Goal: Task Accomplishment & Management: Manage account settings

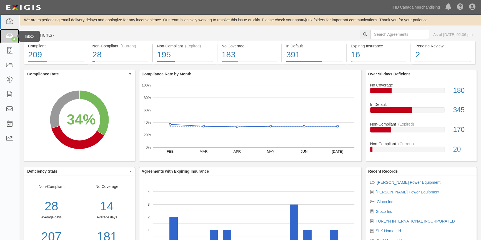
click at [6, 39] on icon at bounding box center [10, 36] width 8 height 6
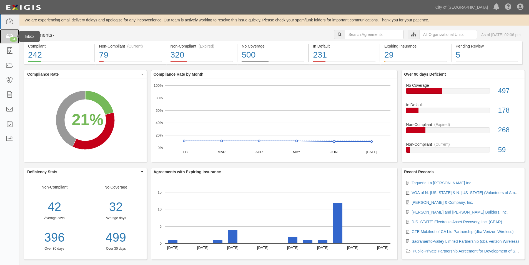
click at [10, 35] on icon at bounding box center [10, 36] width 8 height 6
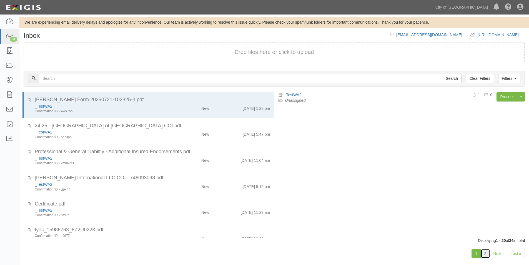
click at [485, 257] on link "2" at bounding box center [484, 252] width 9 height 9
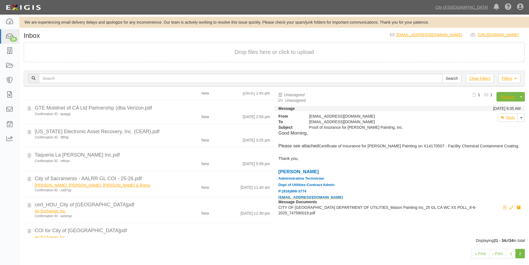
scroll to position [196, 0]
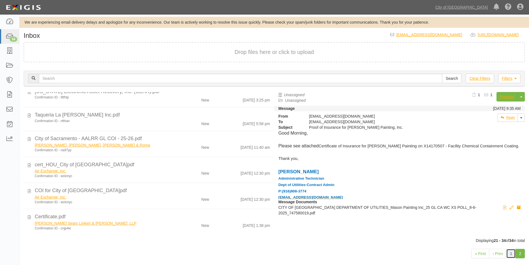
click at [509, 253] on link "1" at bounding box center [510, 252] width 9 height 9
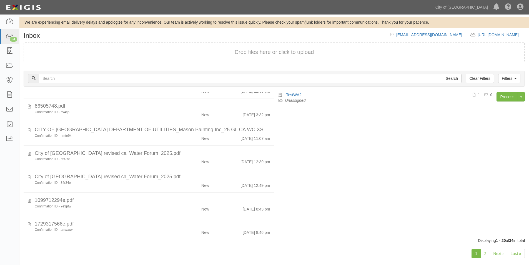
scroll to position [345, 0]
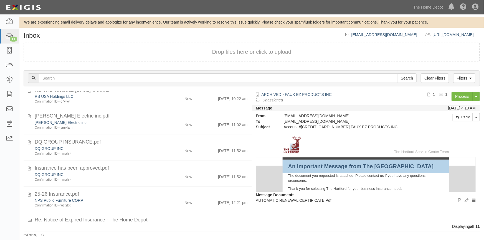
scroll to position [161, 0]
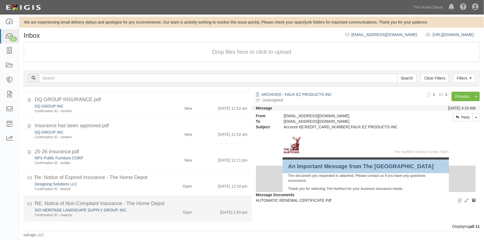
click at [152, 214] on div "Confirmation ID - maacny" at bounding box center [95, 215] width 121 height 5
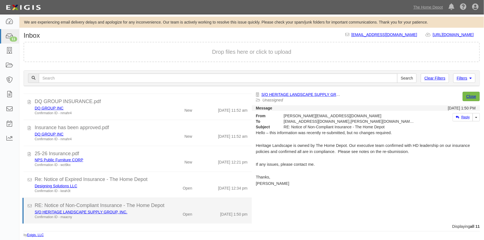
scroll to position [159, 0]
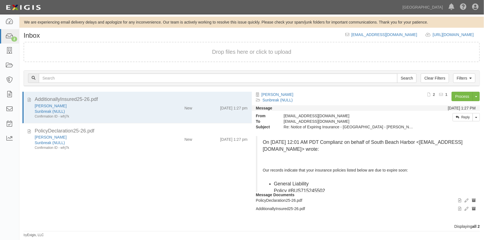
click at [97, 173] on div "AdditionallyInsured25-26.pdf [PERSON_NAME] Sunbreak (NULL) Confirmation ID - wf…" at bounding box center [135, 158] width 233 height 132
click at [27, 205] on div "AdditionallyInsured25-26.pdf [PERSON_NAME] Sunbreak (NULL) Confirmation ID - wf…" at bounding box center [135, 158] width 233 height 132
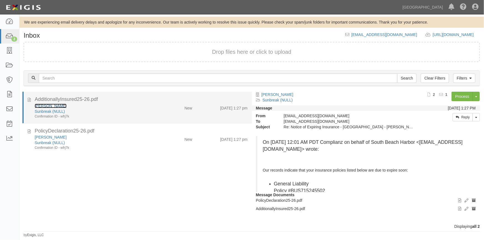
click at [44, 107] on link "[PERSON_NAME]" at bounding box center [51, 106] width 32 height 4
click at [29, 100] on icon at bounding box center [29, 99] width 3 height 6
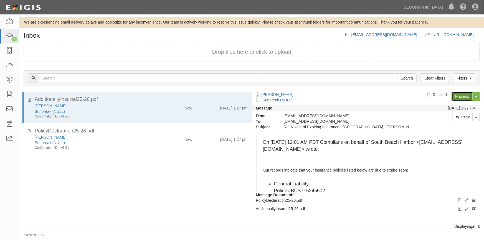
click at [457, 96] on link "Process" at bounding box center [462, 96] width 21 height 9
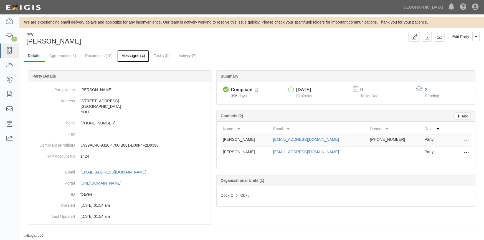
click at [134, 56] on link "Messages (4)" at bounding box center [133, 56] width 32 height 12
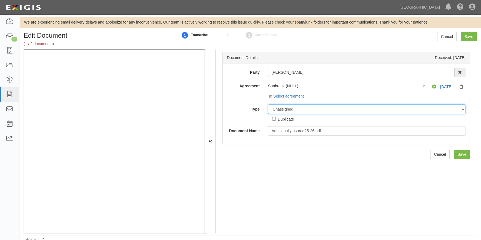
click at [279, 109] on select "Unassigned Binder Cancellation Notice Certificate Contract Endorsement Insuranc…" at bounding box center [366, 109] width 197 height 9
select select "EndorsementDetail"
click at [268, 105] on select "Unassigned Binder Cancellation Notice Certificate Contract Endorsement Insuranc…" at bounding box center [366, 109] width 197 height 9
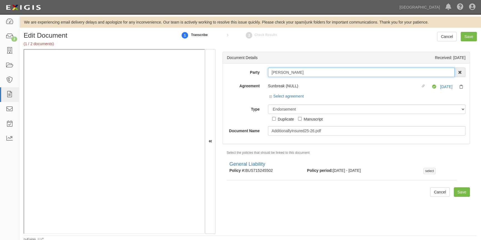
drag, startPoint x: 297, startPoint y: 72, endPoint x: 269, endPoint y: 71, distance: 28.3
click at [269, 71] on input "[PERSON_NAME]" at bounding box center [361, 72] width 187 height 9
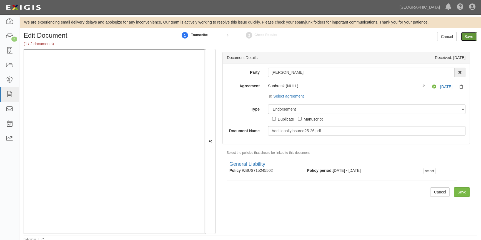
click at [465, 35] on input "Save" at bounding box center [468, 36] width 16 height 9
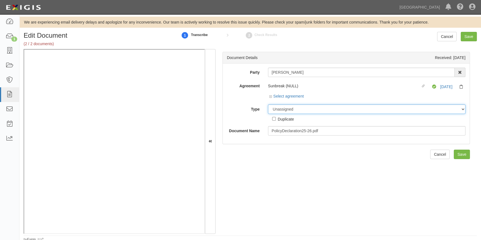
click at [280, 109] on select "Unassigned Binder Cancellation Notice Certificate Contract Endorsement Insuranc…" at bounding box center [366, 109] width 197 height 9
select select "CertificateDetail"
click at [268, 105] on select "Unassigned Binder Cancellation Notice Certificate Contract Endorsement Insuranc…" at bounding box center [366, 109] width 197 height 9
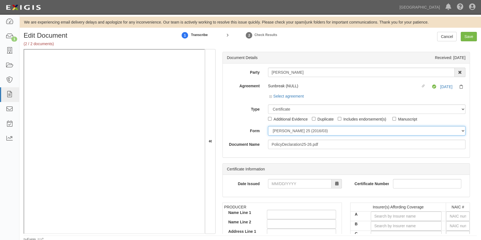
click at [282, 132] on select "[PERSON_NAME] 25 (2016/03) [PERSON_NAME] 101 [PERSON_NAME] 855 NY (2014/05) Gen…" at bounding box center [366, 130] width 197 height 9
select select "GeneralFormDetail"
click at [268, 126] on select "[PERSON_NAME] 25 (2016/03) [PERSON_NAME] 101 [PERSON_NAME] 855 NY (2014/05) Gen…" at bounding box center [366, 130] width 197 height 9
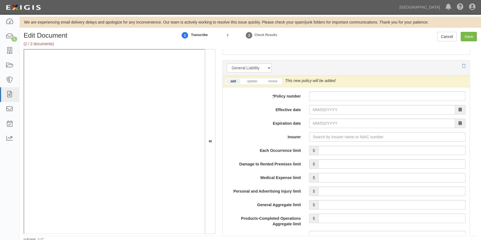
scroll to position [393, 0]
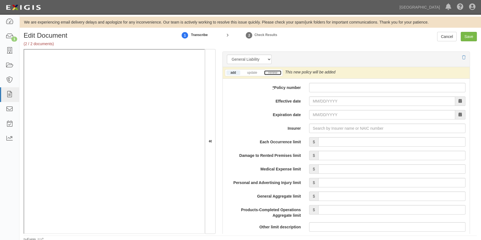
click at [274, 72] on link "renew" at bounding box center [272, 72] width 17 height 5
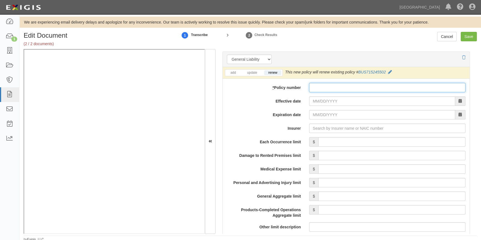
paste input "BUS7152455-03"
type input "BUS7152455-03"
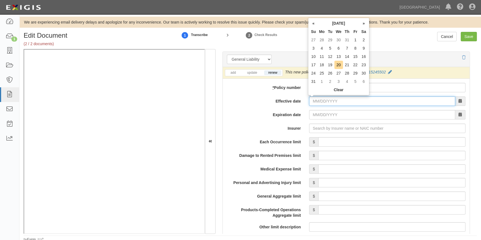
click at [323, 100] on input "Effective date" at bounding box center [382, 101] width 146 height 9
click at [337, 74] on td "27" at bounding box center [338, 73] width 9 height 8
type input "08/27/2025"
type input "[DATE]"
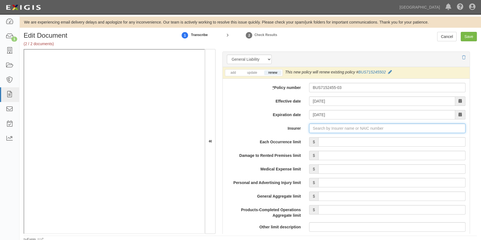
click at [331, 127] on input "Insurer" at bounding box center [387, 128] width 156 height 9
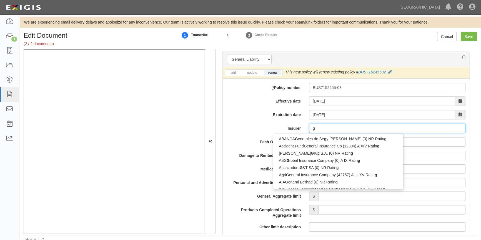
type input "ge"
type input "geiCO Advantage Insurance Company (14138) A++ XV Rating"
type input "gei"
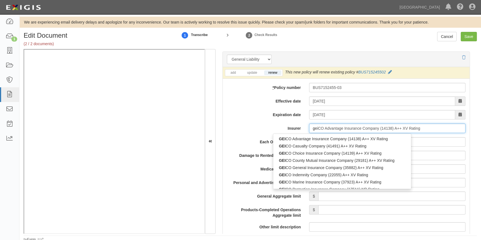
type input "geicO Advantage Insurance Company (14138) A++ XV Rating"
type input "geic"
type input "geico Advantage Insurance Company (14138) A++ XV Rating"
type input "geico"
type input "geico m"
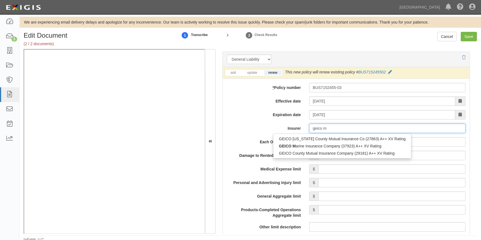
type input "geico marine Insurance Company (37923) A++ XV Rating"
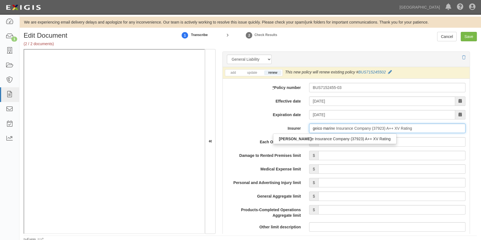
type input "geico marine"
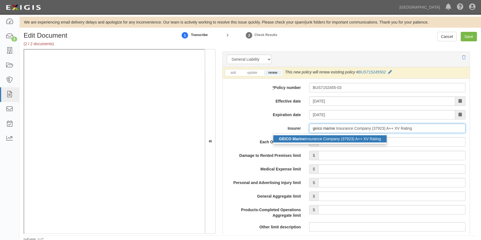
click at [328, 138] on div "GEICO Marine Insurance Company (37923) A++ XV Rating" at bounding box center [329, 138] width 113 height 7
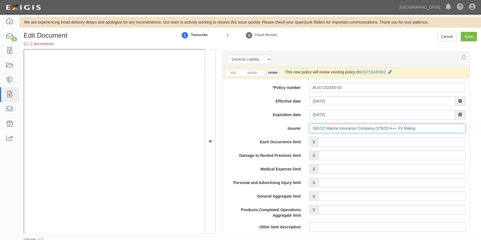
type input "GEICO Marine Insurance Company (37923) A++ XV Rating"
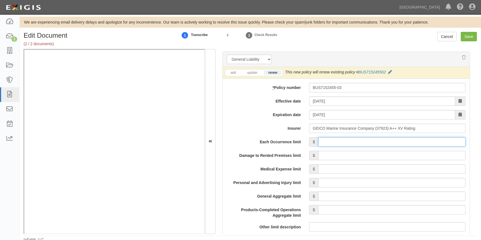
click at [346, 144] on input "Each Occurrence limit" at bounding box center [391, 141] width 147 height 9
click at [470, 36] on input "Save" at bounding box center [468, 36] width 16 height 9
type input "500000"
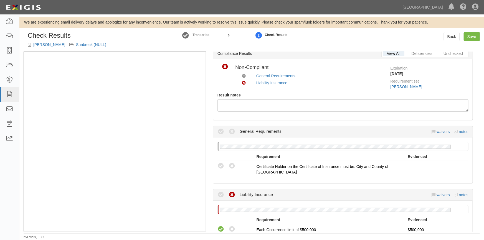
scroll to position [50, 0]
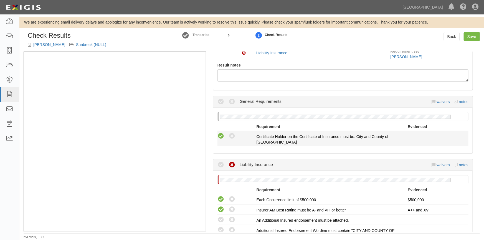
click at [221, 136] on icon at bounding box center [221, 136] width 7 height 7
radio input "true"
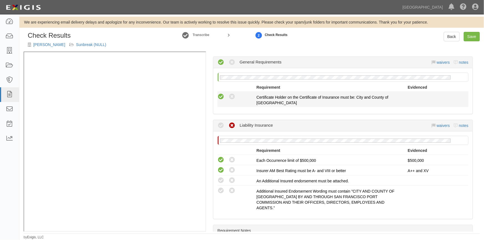
scroll to position [126, 0]
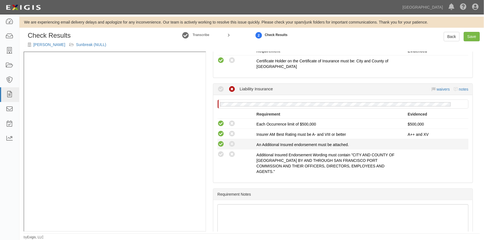
click at [218, 144] on icon at bounding box center [221, 144] width 7 height 7
radio input "true"
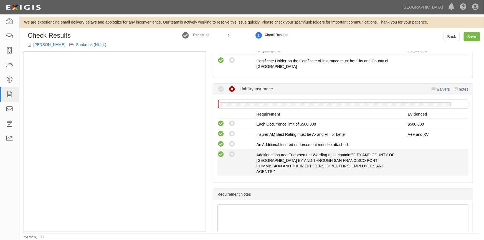
click at [220, 154] on icon at bounding box center [221, 154] width 7 height 7
radio input "true"
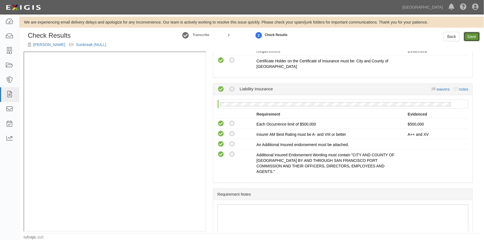
click at [471, 36] on link "Save" at bounding box center [472, 36] width 16 height 9
radio input "true"
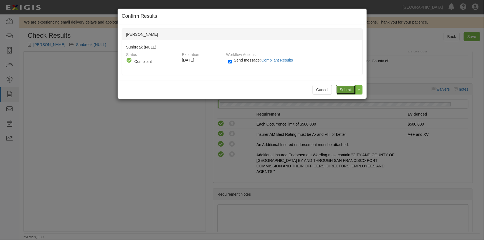
click at [340, 90] on input "Submit" at bounding box center [345, 89] width 19 height 9
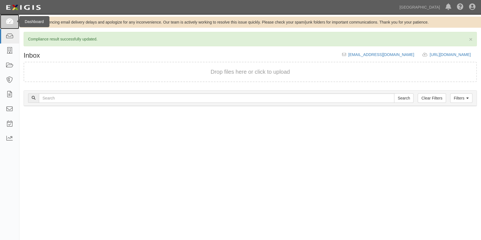
click at [9, 25] on link at bounding box center [9, 21] width 19 height 15
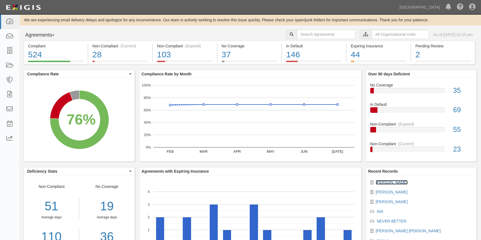
click at [386, 181] on link "[PERSON_NAME]" at bounding box center [392, 182] width 32 height 4
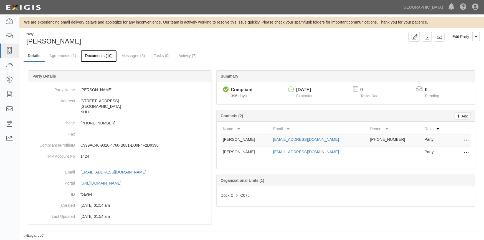
click at [96, 57] on link "Documents (10)" at bounding box center [99, 56] width 36 height 12
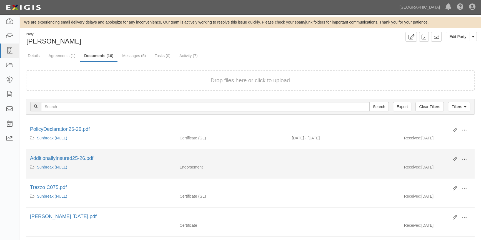
click at [464, 158] on span at bounding box center [464, 159] width 5 height 5
click at [434, 165] on link "View" at bounding box center [437, 168] width 44 height 10
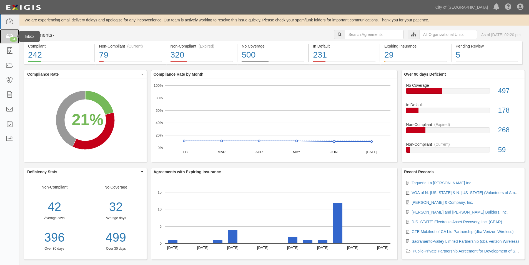
click at [6, 36] on icon at bounding box center [10, 36] width 8 height 6
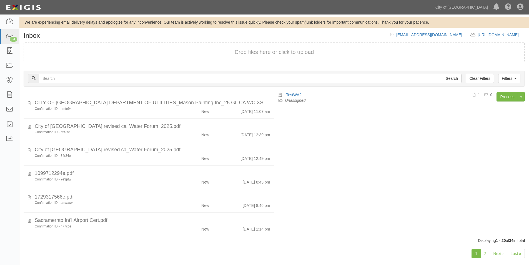
scroll to position [345, 0]
click at [485, 251] on link "2" at bounding box center [484, 252] width 9 height 9
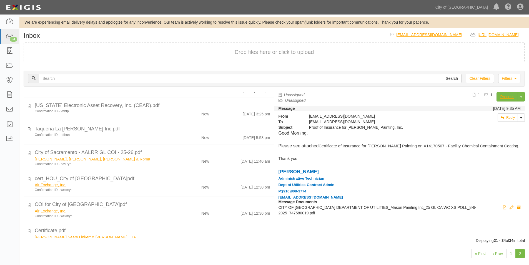
scroll to position [196, 0]
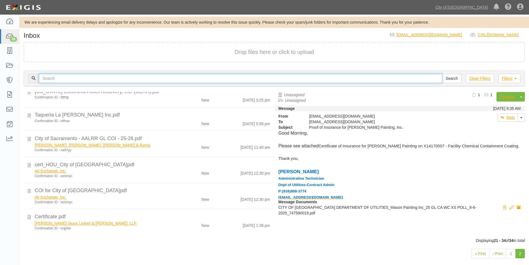
click at [174, 78] on input "text" at bounding box center [240, 78] width 403 height 9
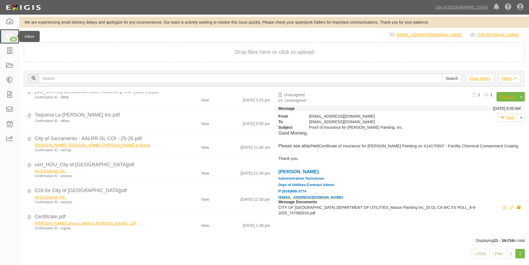
click at [14, 39] on div "34" at bounding box center [13, 39] width 7 height 5
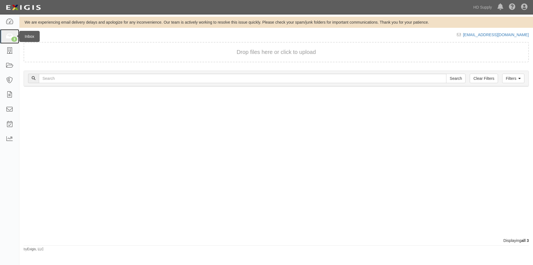
click at [8, 36] on icon at bounding box center [10, 36] width 8 height 6
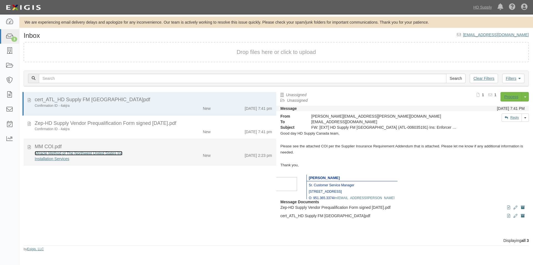
click at [89, 153] on link "Miracle Method of The Northwest United States Inc" at bounding box center [79, 153] width 88 height 4
click at [132, 152] on div "Miracle Method of The Northwest United States Inc" at bounding box center [102, 153] width 135 height 6
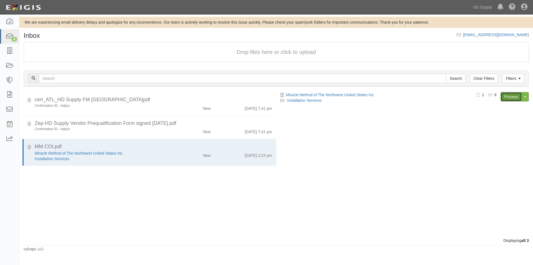
click at [509, 98] on link "Process" at bounding box center [510, 96] width 21 height 9
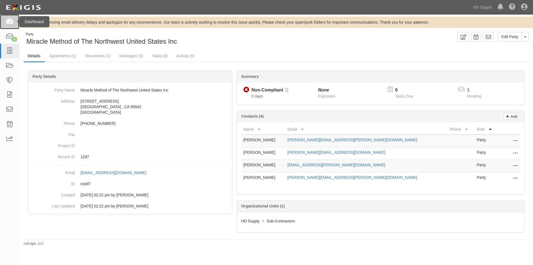
click at [9, 22] on icon at bounding box center [10, 22] width 8 height 6
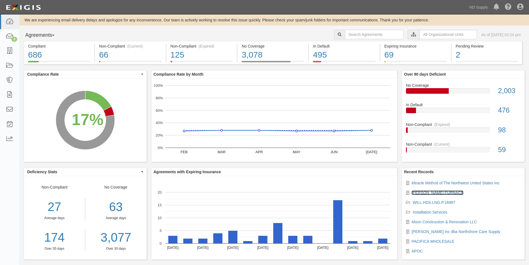
click at [420, 192] on link "[PERSON_NAME] FURNACE" at bounding box center [437, 192] width 52 height 4
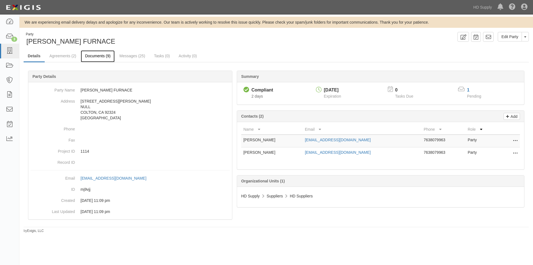
click at [102, 56] on link "Documents (9)" at bounding box center [98, 56] width 34 height 12
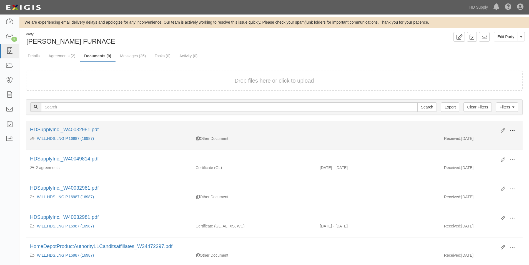
click at [514, 130] on span at bounding box center [512, 130] width 5 height 5
click at [480, 139] on link "View" at bounding box center [485, 139] width 44 height 10
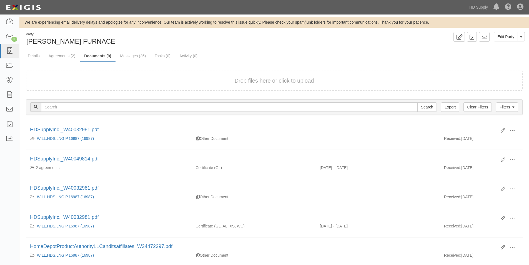
click at [15, 216] on div "Dashboard 3 Inbox Parties Agreements Coverages Documents Messages Tasks Reports" at bounding box center [9, 139] width 19 height 250
click at [523, 39] on button "Toggle Party Dropdown" at bounding box center [520, 36] width 7 height 9
click at [495, 48] on link "View Audit Trail" at bounding box center [502, 47] width 44 height 7
click at [8, 111] on icon at bounding box center [10, 109] width 8 height 6
click at [14, 38] on div "3" at bounding box center [14, 39] width 6 height 5
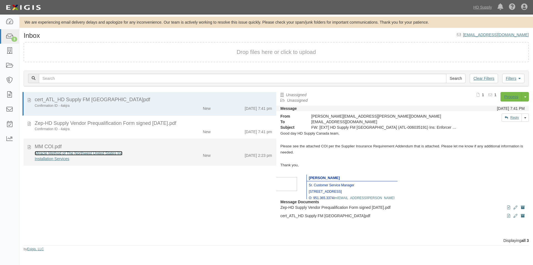
click at [72, 153] on link "Miracle Method of The Northwest United States Inc" at bounding box center [79, 153] width 88 height 4
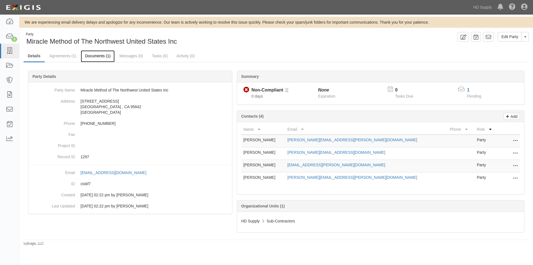
click at [94, 56] on link "Documents (1)" at bounding box center [98, 56] width 34 height 12
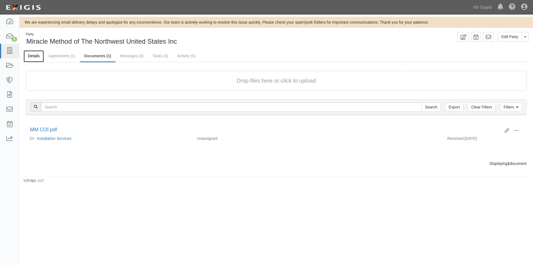
click at [33, 56] on link "Details" at bounding box center [34, 56] width 20 height 12
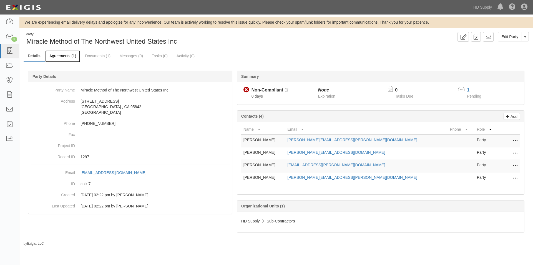
click at [62, 56] on link "Agreements (1)" at bounding box center [62, 56] width 35 height 12
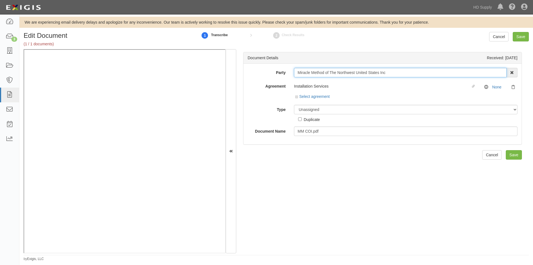
drag, startPoint x: 388, startPoint y: 74, endPoint x: 289, endPoint y: 76, distance: 98.8
click at [290, 76] on div "Miracle Method of The Northwest United States Inc 1888 MILLS 1888 MILLS - IMPOR…" at bounding box center [406, 72] width 232 height 9
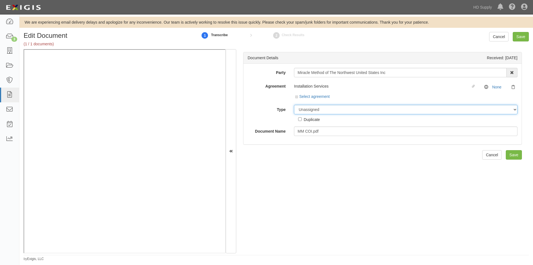
click at [364, 109] on select "Unassigned Binder Cancellation Notice Certificate Contract Endorsement Insuranc…" at bounding box center [405, 109] width 223 height 9
select select "CertificateDetail"
click at [294, 105] on select "Unassigned Binder Cancellation Notice Certificate Contract Endorsement Insuranc…" at bounding box center [405, 109] width 223 height 9
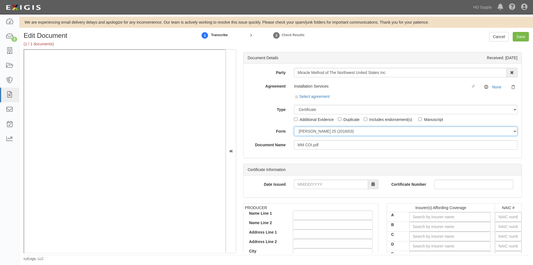
click at [315, 132] on select "ACORD 25 (2016/03) ACORD 101 ACORD 855 NY (2014/05) General" at bounding box center [405, 130] width 223 height 9
select select "GeneralFormDetail"
click at [294, 126] on select "ACORD 25 (2016/03) ACORD 101 ACORD 855 NY (2014/05) General" at bounding box center [405, 130] width 223 height 9
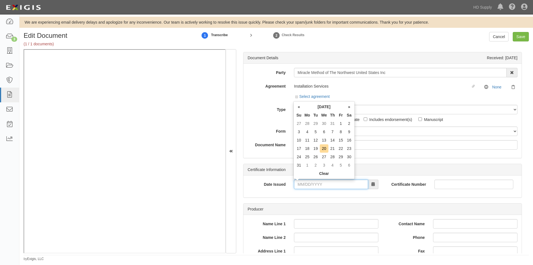
paste input "08/18/0202"
click at [329, 182] on input "08/18/0202" at bounding box center [331, 183] width 74 height 9
type input "08/18/0202"
click at [263, 188] on div "Date Issued 08/18/0202" at bounding box center [312, 183] width 139 height 9
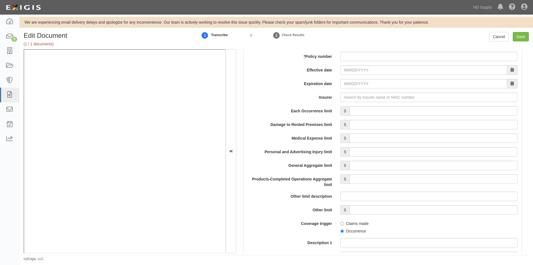
scroll to position [407, 0]
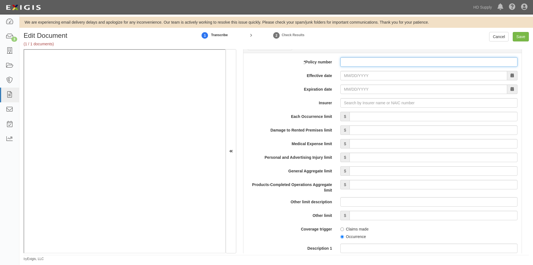
paste input "BKW56122255"
type input "BKW56122255"
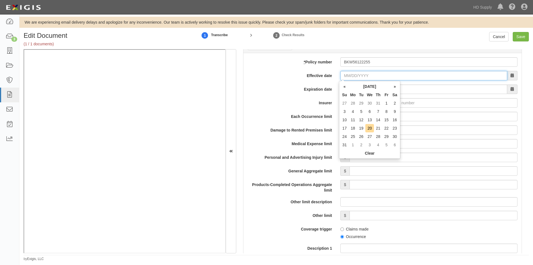
paste input "09/15/2024"
type input "09/15/2024"
type input "[DATE]"
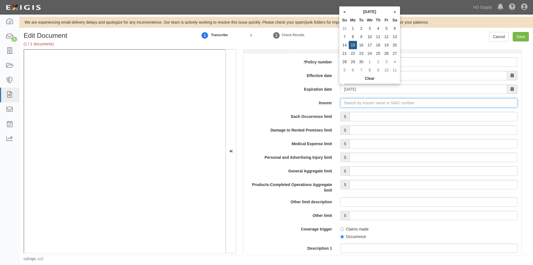
click at [355, 104] on input "Insurer" at bounding box center [428, 102] width 177 height 9
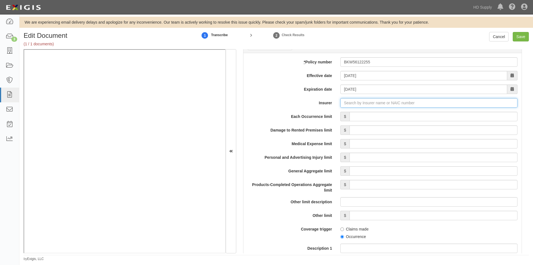
click at [351, 102] on input "Insurer" at bounding box center [428, 102] width 177 height 9
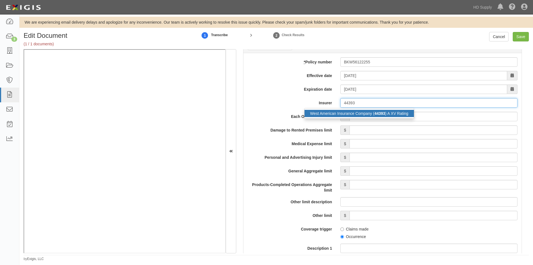
click at [346, 114] on div "West American Insurance Company ( 44393 ) A XV Rating" at bounding box center [358, 113] width 109 height 7
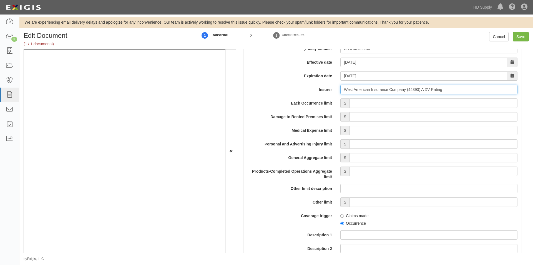
scroll to position [418, 0]
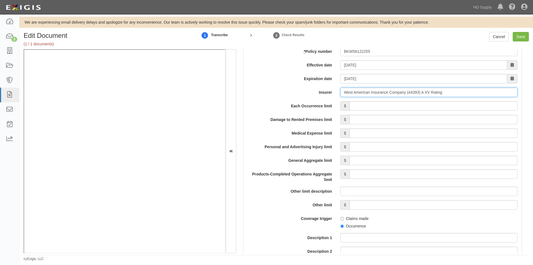
type input "West American Insurance Company (44393) A XV Rating"
click at [414, 104] on input "Each Occurrence limit" at bounding box center [433, 105] width 168 height 9
type input "1,000,000"
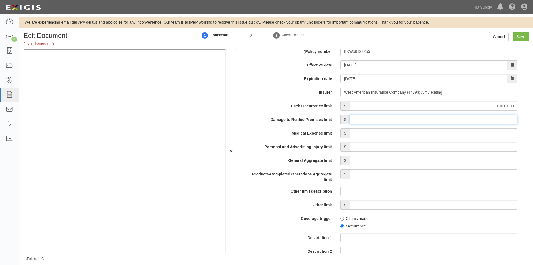
click at [450, 121] on input "Damage to Rented Premises limit" at bounding box center [433, 119] width 168 height 9
type input "500,000"
click at [455, 135] on input "Medical Expense limit" at bounding box center [433, 132] width 168 height 9
type input "15,000"
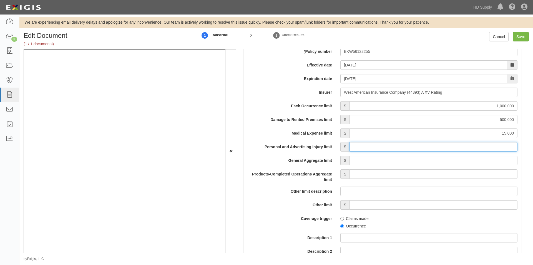
click at [453, 149] on input "Personal and Advertising Injury limit" at bounding box center [433, 146] width 168 height 9
type input "1,000,000"
click at [454, 160] on input "General Aggregate limit" at bounding box center [433, 159] width 168 height 9
type input "2,000,000"
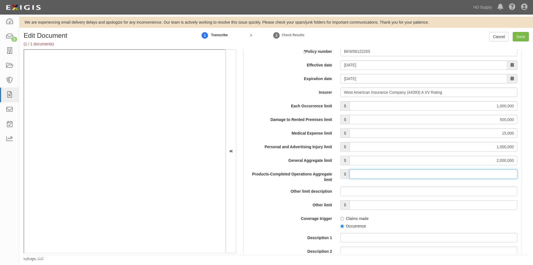
click at [454, 173] on input "Products-Completed Operations Aggregate limit" at bounding box center [433, 173] width 168 height 9
type input "2,000,000"
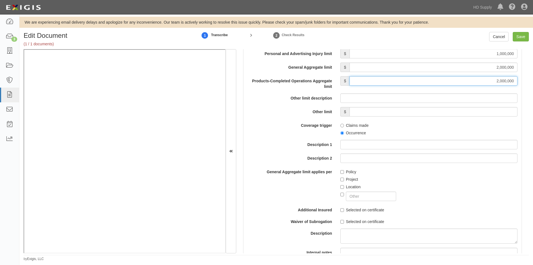
scroll to position [531, 0]
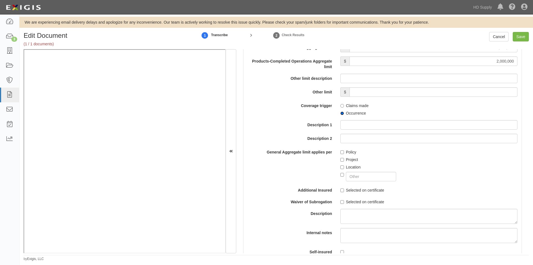
click at [341, 114] on input "Occurrence" at bounding box center [342, 113] width 4 height 4
radio input "true"
click at [341, 157] on label "Project" at bounding box center [349, 160] width 18 height 6
click at [341, 158] on input "Project" at bounding box center [342, 160] width 4 height 4
checkbox input "true"
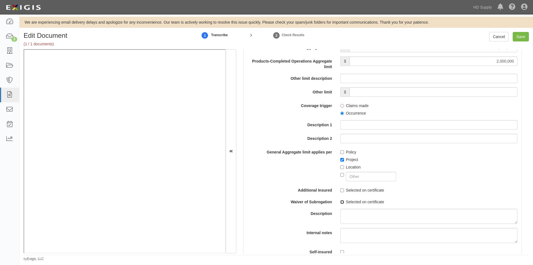
click at [341, 202] on input "Selected on certificate" at bounding box center [342, 202] width 4 height 4
checkbox input "true"
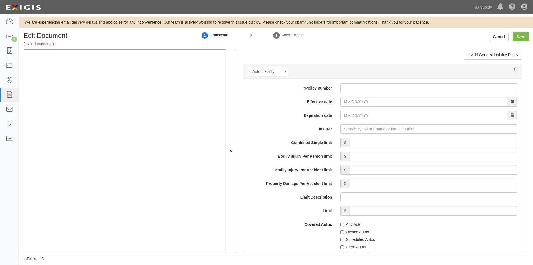
scroll to position [762, 0]
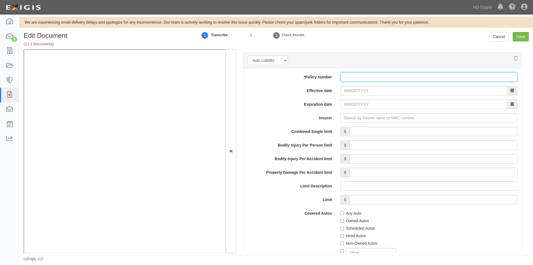
paste input "BAW56122255"
type input "BAW56122255"
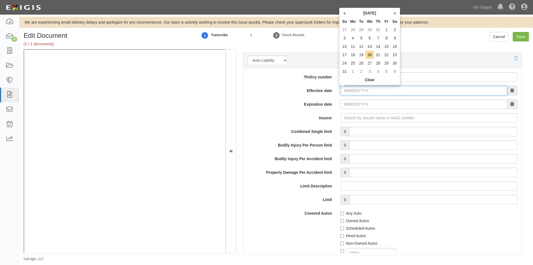
paste input "09/15/2024"
type input "09/15/2024"
type input "09/15/2025"
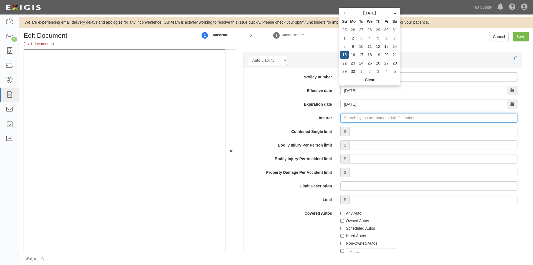
click at [370, 117] on input "Insurer" at bounding box center [428, 117] width 177 height 9
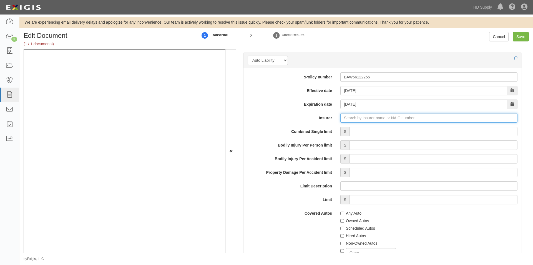
click at [359, 115] on input "Insurer" at bounding box center [428, 117] width 177 height 9
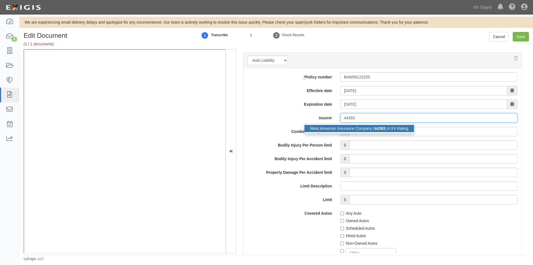
click at [355, 129] on div "West American Insurance Company ( 44393 ) A XV Rating" at bounding box center [358, 128] width 109 height 7
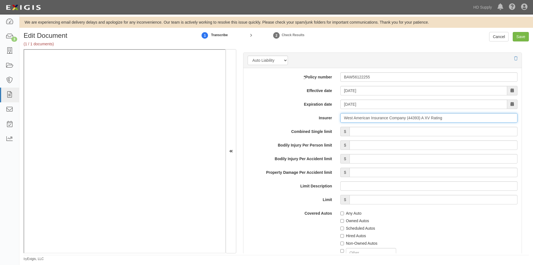
type input "West American Insurance Company (44393) A XV Rating"
click at [368, 131] on input "Combined Single limit" at bounding box center [433, 131] width 168 height 9
type input "1,000,000"
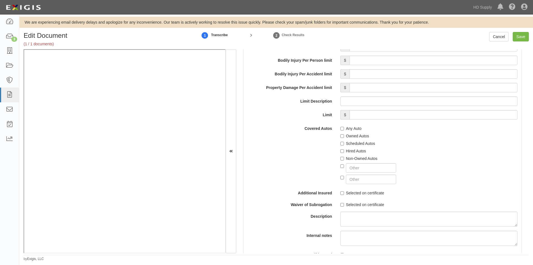
scroll to position [900, 0]
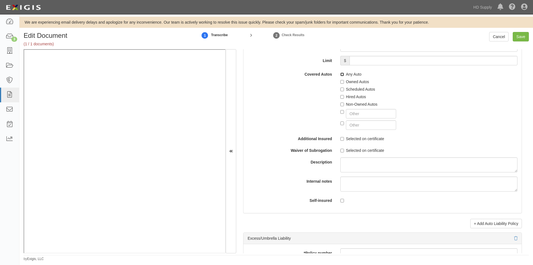
click at [341, 74] on input "Any Auto" at bounding box center [342, 74] width 4 height 4
checkbox input "true"
click at [341, 148] on input "Selected on certificate" at bounding box center [342, 150] width 4 height 4
checkbox input "true"
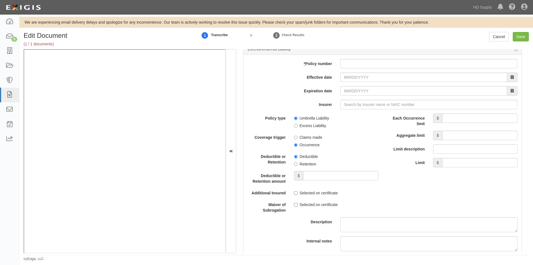
scroll to position [1070, 0]
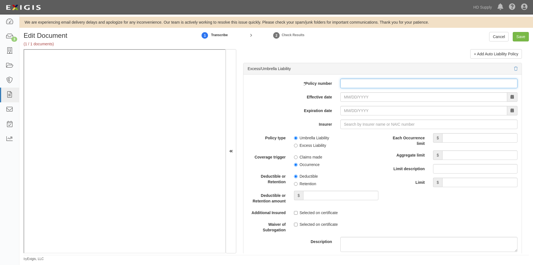
paste input "EBU015717131"
type input "EBU015717131"
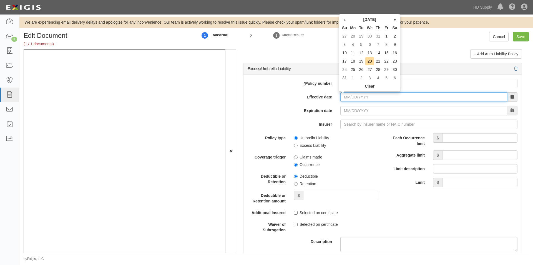
paste input "09/15/2024"
type input "09/15/2024"
type input "09/15/2025"
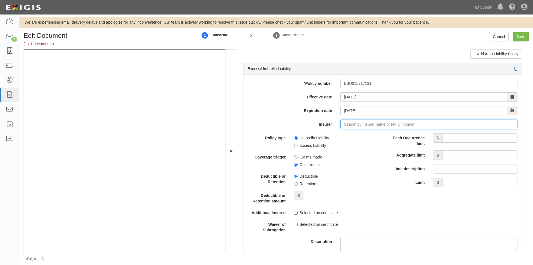
click at [353, 124] on input "Insurer" at bounding box center [428, 123] width 177 height 9
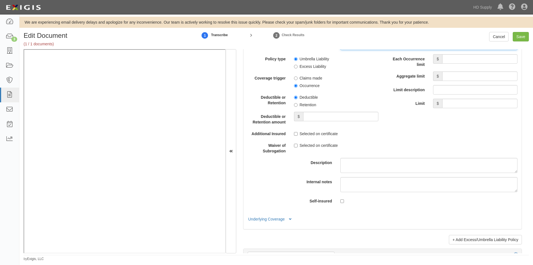
scroll to position [1101, 0]
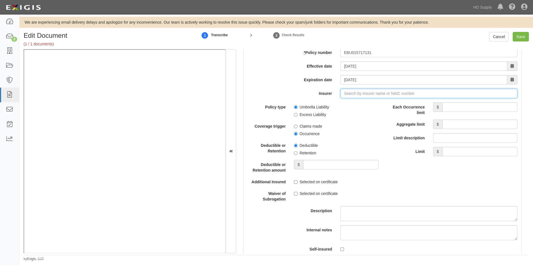
click at [378, 96] on input "Insurer" at bounding box center [428, 93] width 177 height 9
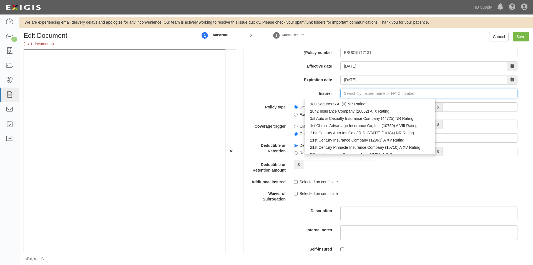
type input "180 Seguros S.A. (0) NR Rating"
type input "1"
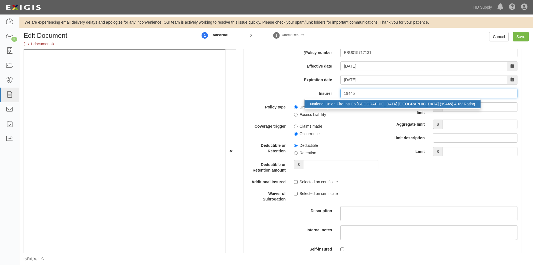
click at [373, 102] on div "National Union Fire Ins Co Pittsburgh PA ( 19445 ) A XV Rating" at bounding box center [392, 103] width 176 height 7
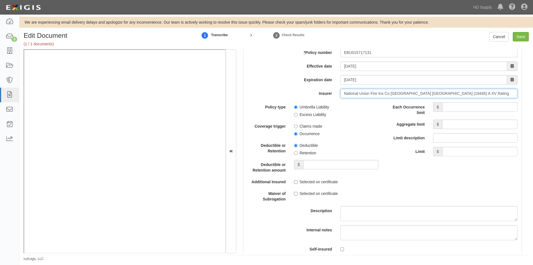
type input "National Union Fire Ins Co Pittsburgh PA (19445) A XV Rating"
click at [449, 106] on input "Each Occurrence limit" at bounding box center [479, 106] width 75 height 9
type input "2,000,000"
click at [456, 126] on input "Aggregate limit" at bounding box center [479, 123] width 75 height 9
type input "2,000,000"
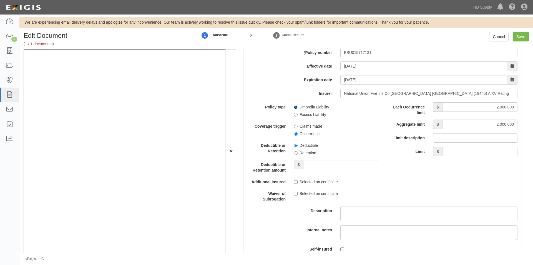
click at [296, 106] on input "Umbrella Liability" at bounding box center [296, 107] width 4 height 4
radio input "true"
click at [296, 133] on input "Occurrence" at bounding box center [296, 134] width 4 height 4
radio input "true"
click at [294, 153] on input "Retention" at bounding box center [296, 153] width 4 height 4
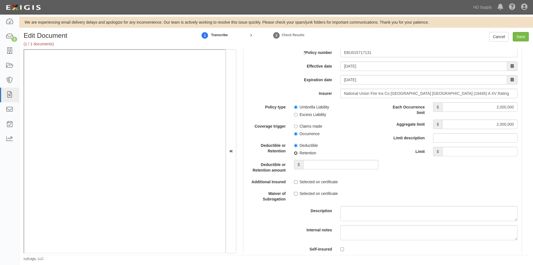
radio input "true"
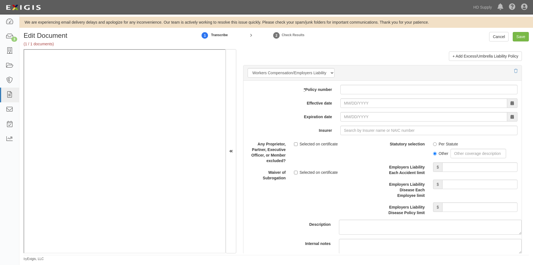
scroll to position [1343, 0]
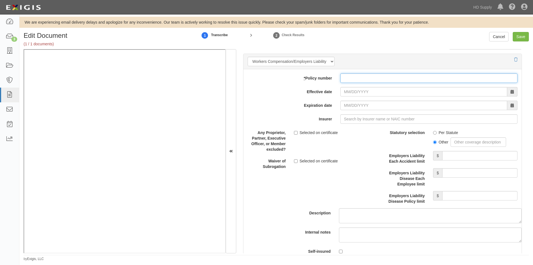
paste input "TES4510368"
type input "TES4510368"
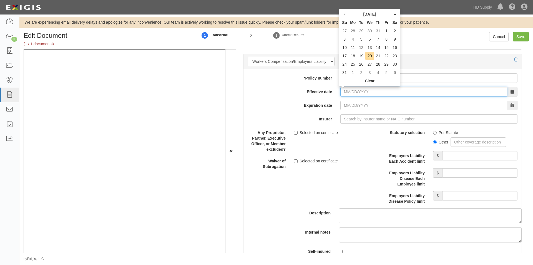
paste input "10/01/2024"
type input "10/01/2024"
type input "10/01/2025"
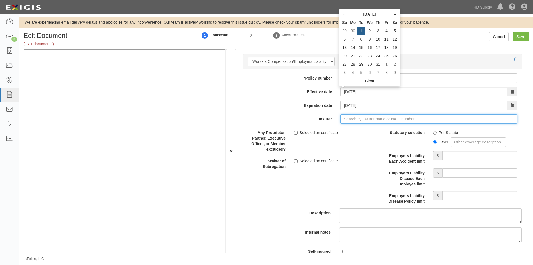
click at [353, 119] on input "Insurer" at bounding box center [428, 118] width 177 height 9
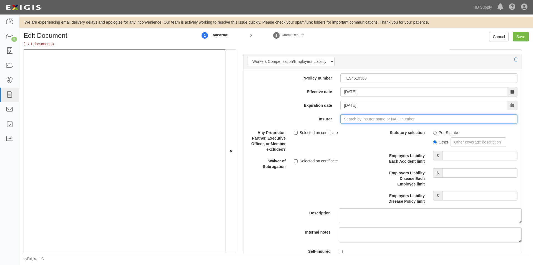
click at [360, 121] on input "Insurer" at bounding box center [428, 118] width 177 height 9
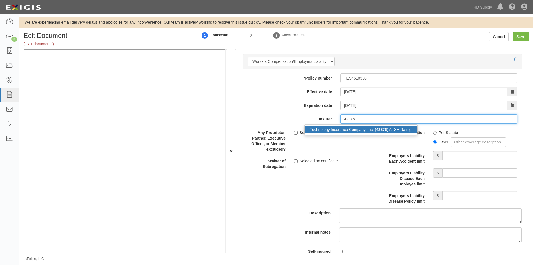
click at [351, 128] on div "Technology Insurance Company, Inc. ( 42376 ) A- XV Rating" at bounding box center [360, 129] width 113 height 7
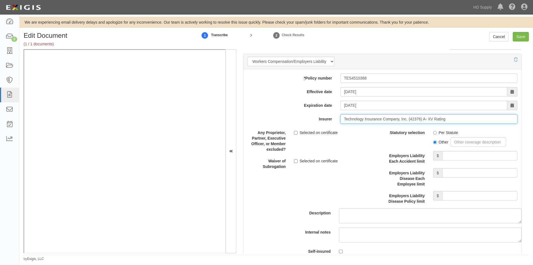
type input "Technology Insurance Company, Inc. (42376) A- XV Rating"
click at [433, 133] on input "Per Statute" at bounding box center [435, 133] width 4 height 4
radio input "true"
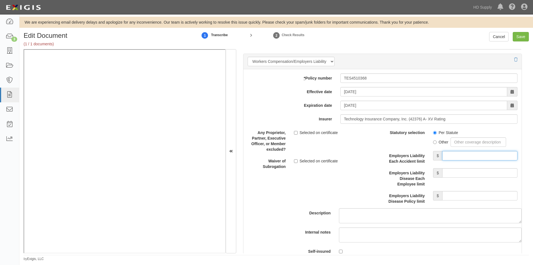
click at [450, 155] on input "Employers Liability Each Accident limit" at bounding box center [479, 155] width 75 height 9
type input "1,000,000"
click at [453, 171] on input "Employers Liability Disease Each Employee limit" at bounding box center [479, 172] width 75 height 9
type input "1,000,000"
click at [453, 193] on input "Employers Liability Disease Policy limit" at bounding box center [479, 195] width 75 height 9
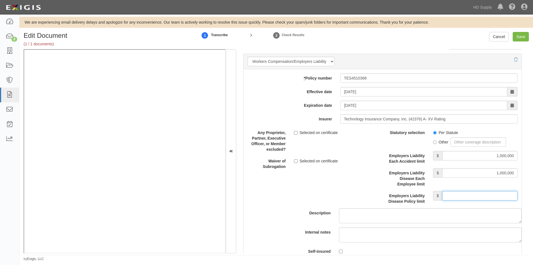
type input "1,000,000"
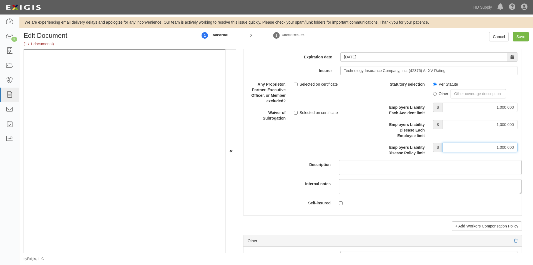
scroll to position [1426, 0]
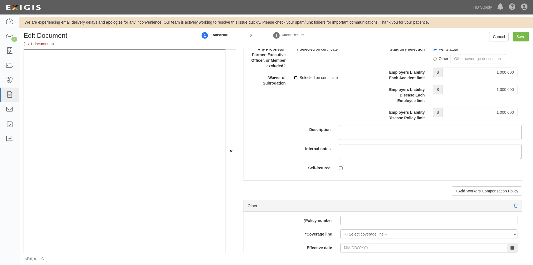
click at [297, 77] on input "Selected on certificate" at bounding box center [296, 78] width 4 height 4
checkbox input "true"
click at [523, 34] on input "Save" at bounding box center [521, 36] width 16 height 9
type input "1000000"
type input "500000"
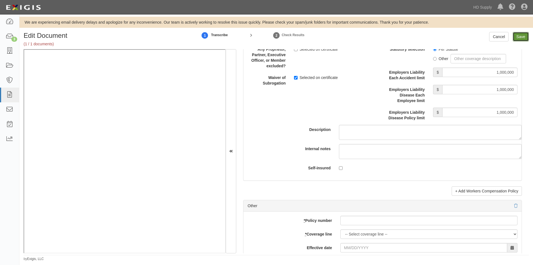
type input "15000"
type input "1000000"
type input "2000000"
type input "1000000"
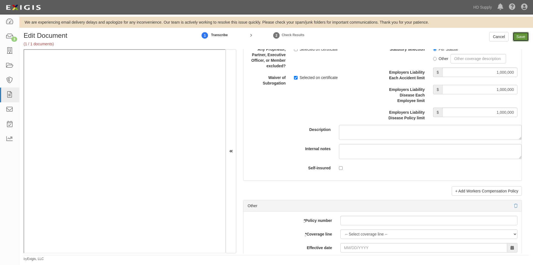
type input "2000000"
type input "1000000"
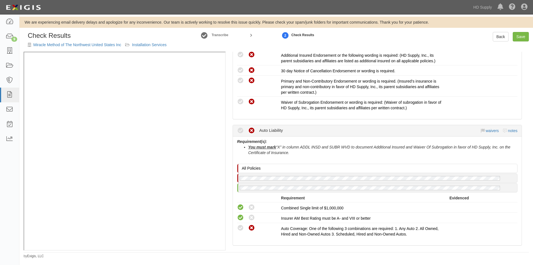
scroll to position [250, 0]
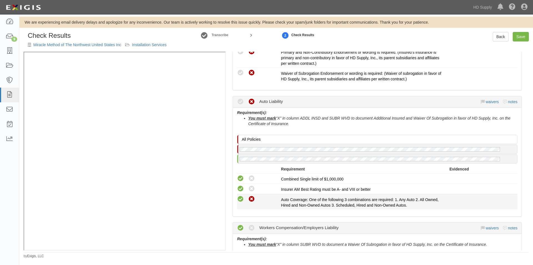
click at [242, 198] on icon at bounding box center [240, 198] width 7 height 7
radio input "true"
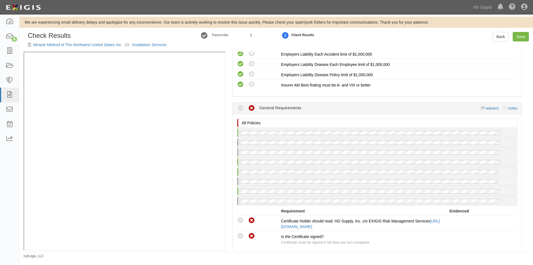
scroll to position [555, 0]
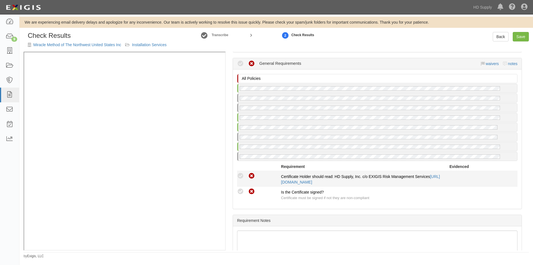
drag, startPoint x: 243, startPoint y: 190, endPoint x: 244, endPoint y: 182, distance: 7.9
click at [243, 190] on icon at bounding box center [240, 191] width 7 height 7
radio input "true"
click at [244, 180] on div "Compliant Waived Non-Compliant Certificate Holder should read: HD Supply, Inc. …" at bounding box center [377, 178] width 289 height 12
click at [242, 177] on icon at bounding box center [240, 175] width 7 height 7
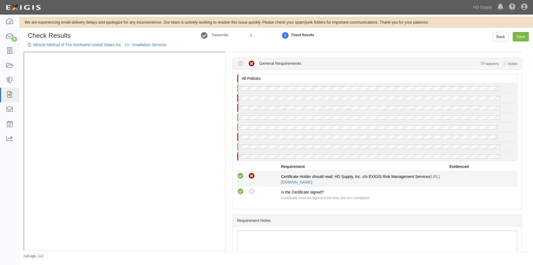
radio input "true"
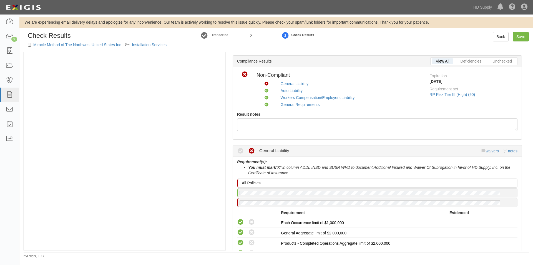
scroll to position [0, 0]
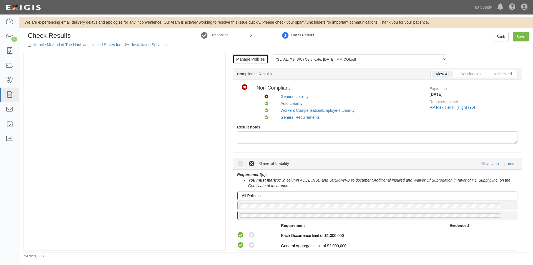
click at [249, 59] on link "Manage Policies" at bounding box center [251, 58] width 36 height 9
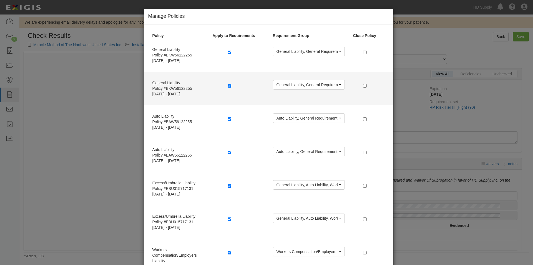
click at [226, 82] on div at bounding box center [245, 86] width 45 height 12
click at [228, 86] on input "checkbox" at bounding box center [230, 86] width 4 height 4
checkbox input "false"
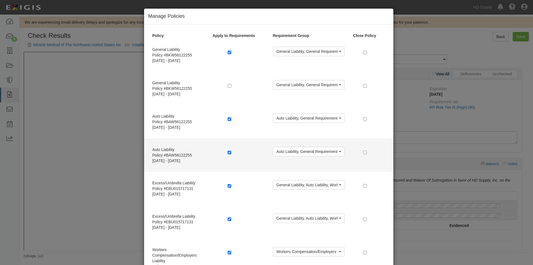
click at [228, 150] on label at bounding box center [231, 152] width 6 height 6
click at [228, 153] on input "checkbox" at bounding box center [230, 152] width 4 height 4
checkbox input "false"
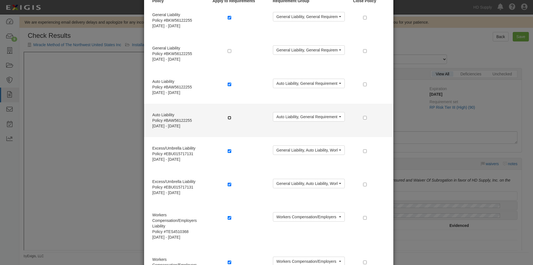
scroll to position [56, 0]
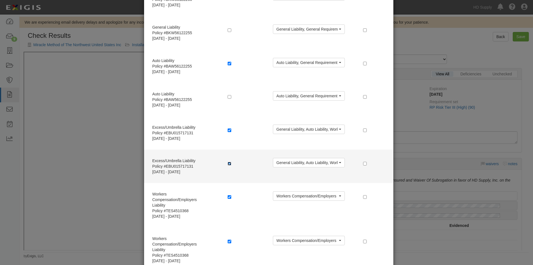
click at [228, 162] on input "checkbox" at bounding box center [230, 164] width 4 height 4
checkbox input "false"
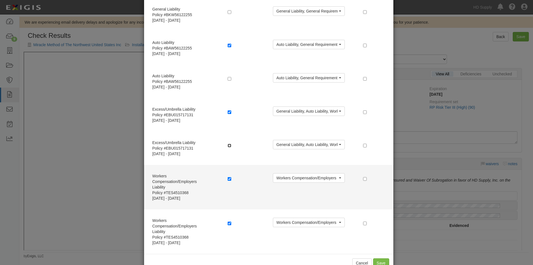
scroll to position [89, 0]
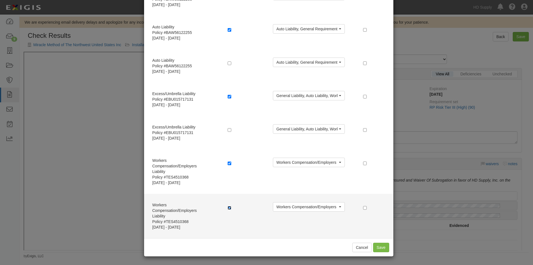
click at [228, 206] on input "checkbox" at bounding box center [230, 208] width 4 height 4
checkbox input "false"
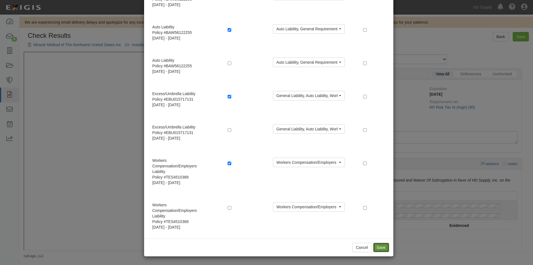
click at [384, 245] on button "Save" at bounding box center [381, 246] width 16 height 9
radio input "true"
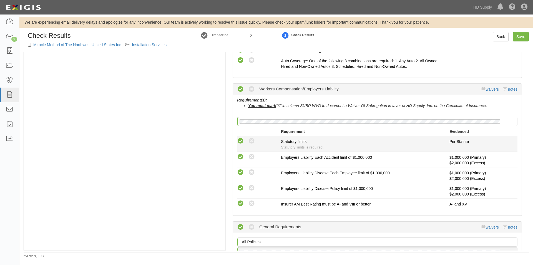
scroll to position [500, 0]
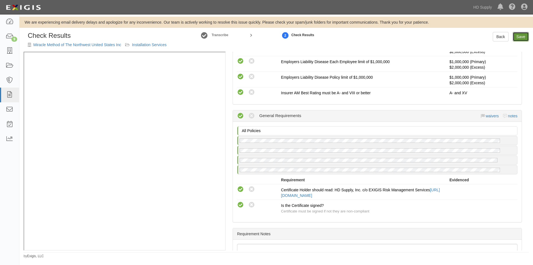
click at [517, 36] on link "Save" at bounding box center [521, 36] width 16 height 9
radio input "true"
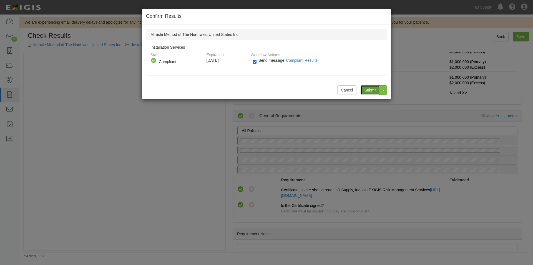
click at [368, 89] on input "Submit" at bounding box center [370, 89] width 19 height 9
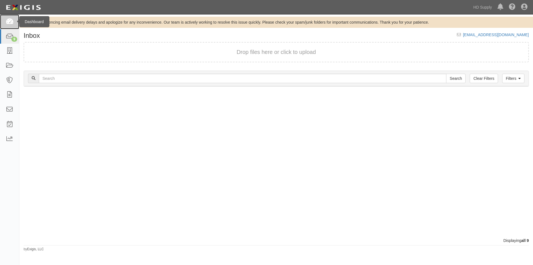
click at [6, 21] on icon at bounding box center [10, 22] width 8 height 6
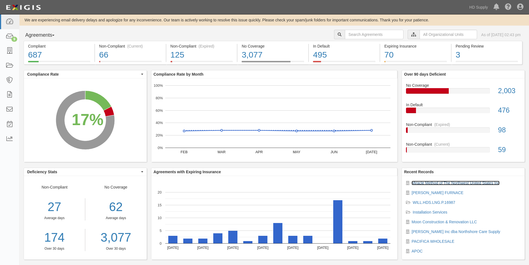
click at [445, 183] on link "Miracle Method of The Northwest United States Inc" at bounding box center [455, 182] width 88 height 4
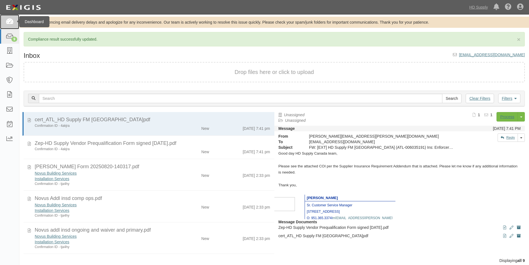
click at [13, 25] on icon at bounding box center [10, 22] width 8 height 6
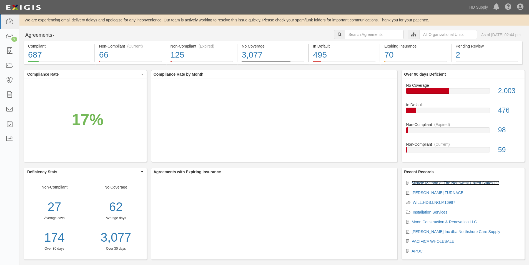
click at [444, 185] on link "Miracle Method of The Northwest United States Inc" at bounding box center [455, 182] width 88 height 4
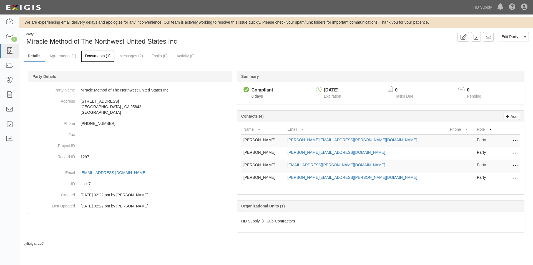
click at [103, 58] on link "Documents (1)" at bounding box center [98, 56] width 34 height 12
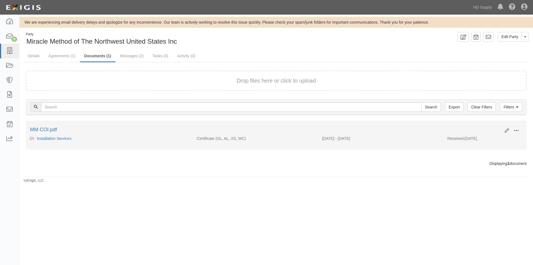
click at [516, 131] on span at bounding box center [516, 130] width 5 height 5
click at [487, 137] on link "View" at bounding box center [489, 139] width 44 height 10
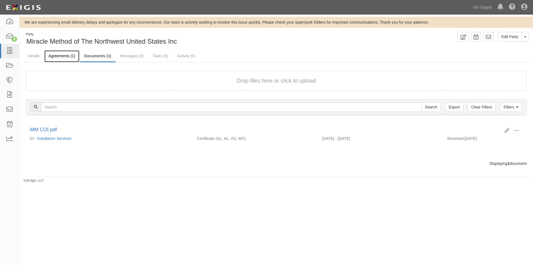
click at [66, 55] on link "Agreements (1)" at bounding box center [61, 56] width 35 height 12
click at [12, 39] on div "9" at bounding box center [14, 39] width 6 height 5
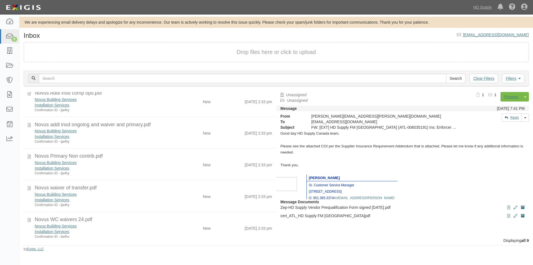
scroll to position [111, 0]
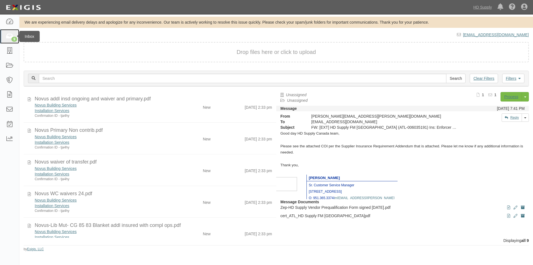
click at [12, 35] on icon at bounding box center [10, 36] width 8 height 6
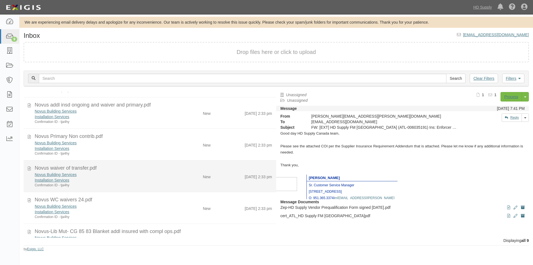
scroll to position [125, 0]
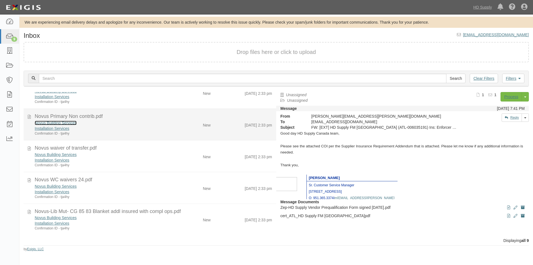
click at [69, 123] on link "Novus Building Services" at bounding box center [56, 122] width 42 height 4
click at [29, 116] on icon at bounding box center [29, 116] width 3 height 6
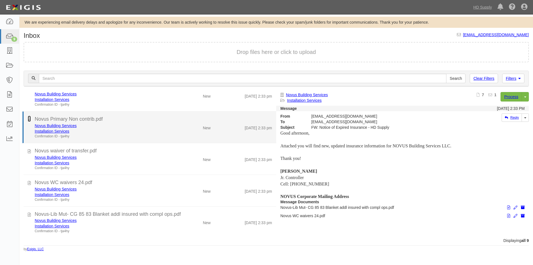
scroll to position [122, 0]
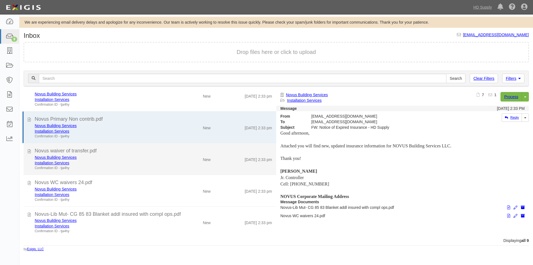
click at [30, 153] on div at bounding box center [29, 150] width 3 height 7
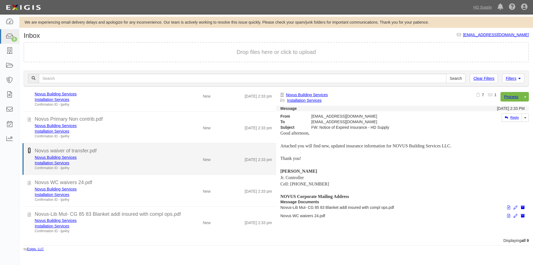
click at [30, 153] on icon at bounding box center [29, 150] width 3 height 6
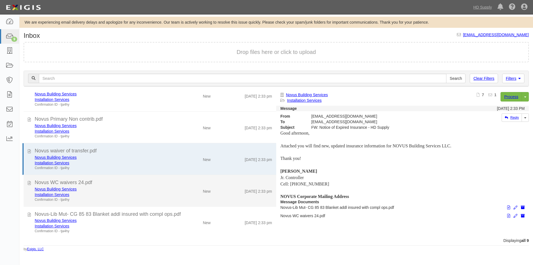
click at [31, 183] on div "Novus WC waivers 24.pdf" at bounding box center [154, 182] width 246 height 7
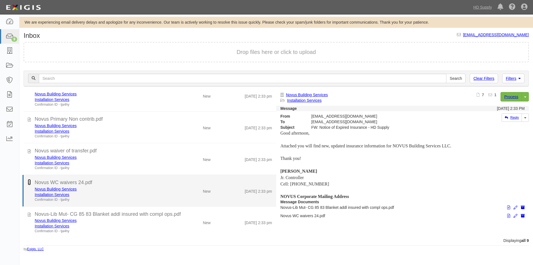
click at [30, 183] on icon at bounding box center [29, 182] width 3 height 6
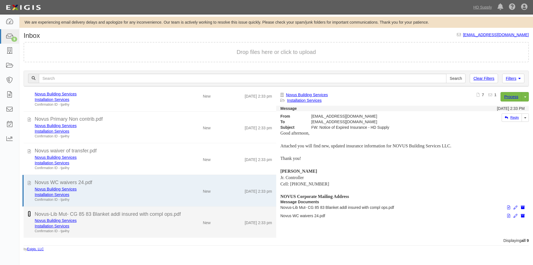
click at [29, 215] on icon at bounding box center [29, 213] width 3 height 6
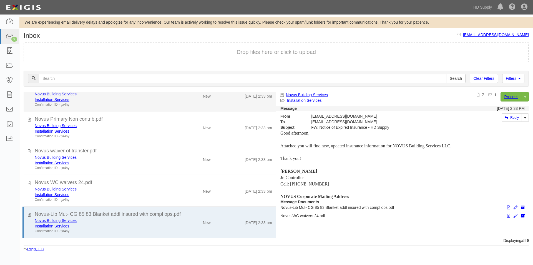
drag, startPoint x: 136, startPoint y: 106, endPoint x: 139, endPoint y: 106, distance: 3.1
click at [136, 106] on div "Confirmation ID - tja4hy" at bounding box center [102, 104] width 135 height 5
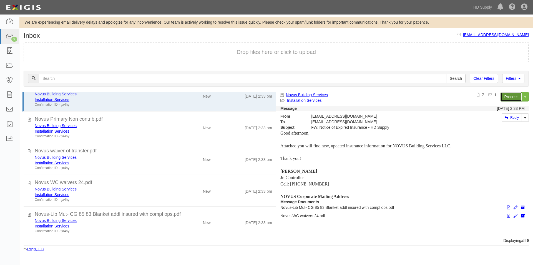
click at [512, 97] on link "Process" at bounding box center [510, 96] width 21 height 9
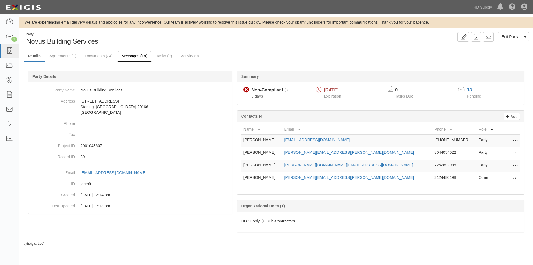
click at [134, 54] on link "Messages (18)" at bounding box center [134, 56] width 34 height 12
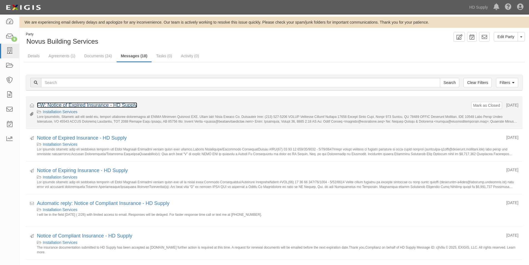
click at [106, 106] on link "FW: Notice of Expired Insurance - HD Supply" at bounding box center [87, 105] width 100 height 6
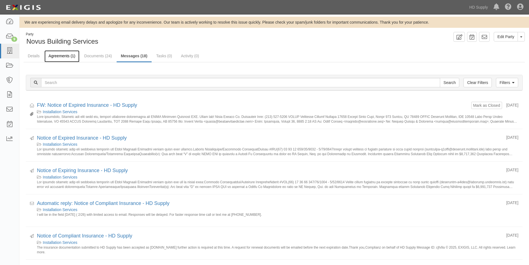
click at [63, 56] on link "Agreements (1)" at bounding box center [61, 56] width 35 height 12
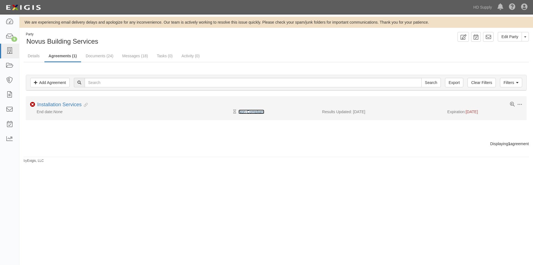
click at [241, 109] on link "Non-Compliant" at bounding box center [251, 111] width 26 height 4
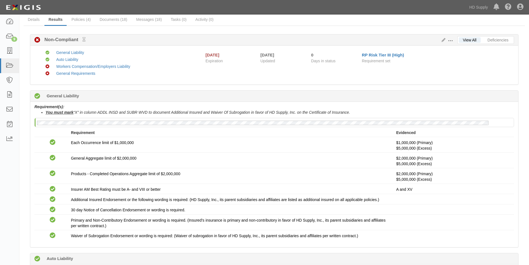
scroll to position [24, 0]
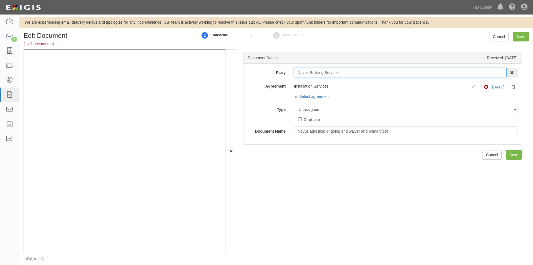
drag, startPoint x: 346, startPoint y: 72, endPoint x: 295, endPoint y: 74, distance: 51.4
click at [295, 74] on input "Novus Building Services" at bounding box center [400, 72] width 213 height 9
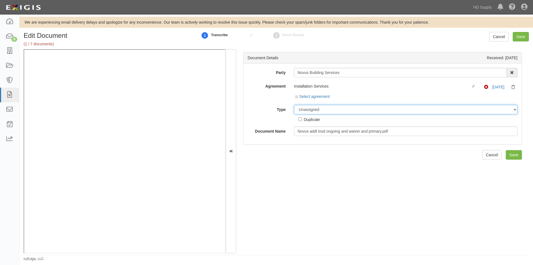
click at [303, 109] on select "Unassigned Binder Cancellation Notice Certificate Contract Endorsement Insuranc…" at bounding box center [405, 109] width 223 height 9
select select "EndorsementDetail"
click at [294, 105] on select "Unassigned Binder Cancellation Notice Certificate Contract Endorsement Insuranc…" at bounding box center [405, 109] width 223 height 9
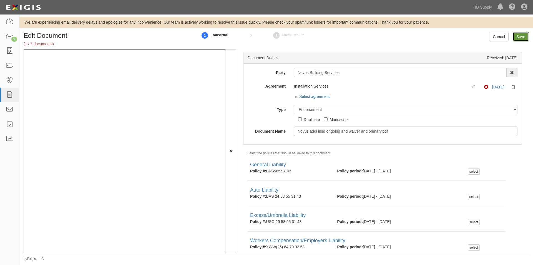
click at [521, 37] on input "Save" at bounding box center [521, 36] width 16 height 9
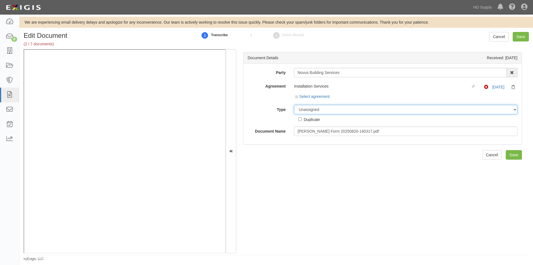
click at [343, 110] on select "Unassigned Binder Cancellation Notice Certificate Contract Endorsement Insuranc…" at bounding box center [405, 109] width 223 height 9
select select "CertificateDetail"
click at [294, 105] on select "Unassigned Binder Cancellation Notice Certificate Contract Endorsement Insuranc…" at bounding box center [405, 109] width 223 height 9
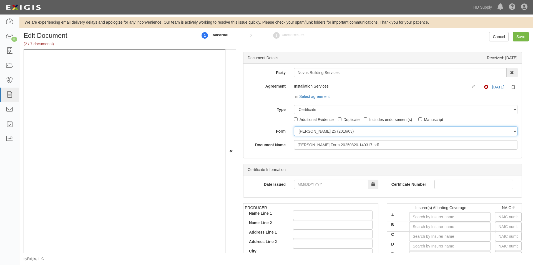
click at [306, 129] on select "ACORD 25 (2016/03) ACORD 101 ACORD 855 NY (2014/05) General" at bounding box center [405, 130] width 223 height 9
select select "GeneralFormDetail"
click at [294, 126] on select "ACORD 25 (2016/03) ACORD 101 ACORD 855 NY (2014/05) General" at bounding box center [405, 130] width 223 height 9
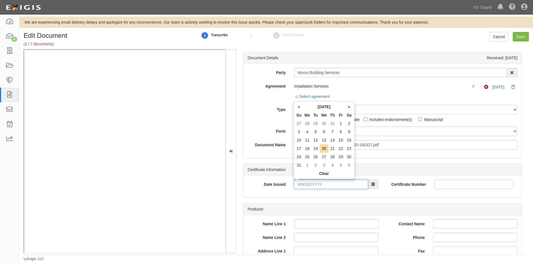
click at [303, 186] on input "Date Issued" at bounding box center [331, 183] width 74 height 9
click at [324, 150] on td "20" at bounding box center [324, 148] width 9 height 8
type input "08/20/2025"
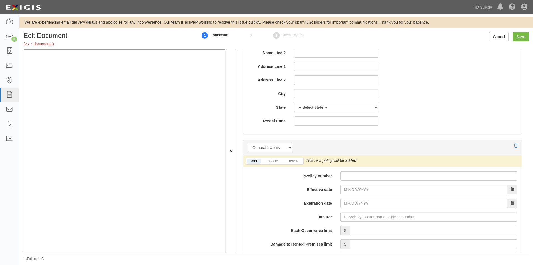
scroll to position [389, 0]
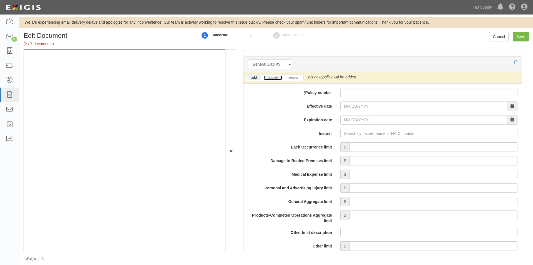
click at [270, 78] on link "update" at bounding box center [273, 77] width 18 height 5
paste input "BKS58553143"
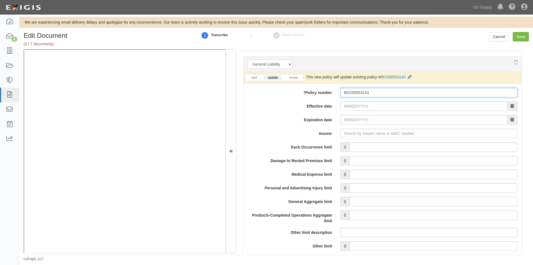
type input "BKS58553143"
click at [343, 107] on input "Effective date" at bounding box center [423, 105] width 167 height 9
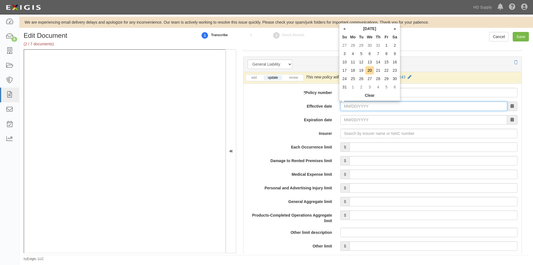
paste input "02/26/2025"
type input "02/26/2025"
type input "[DATE]"
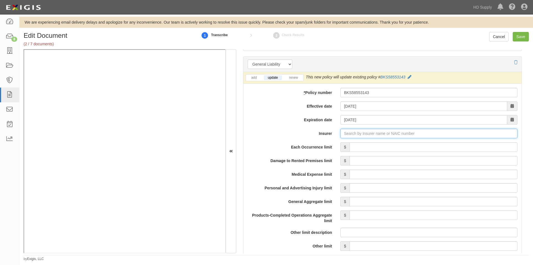
click at [345, 135] on input "Insurer" at bounding box center [428, 133] width 177 height 9
paste input "24082"
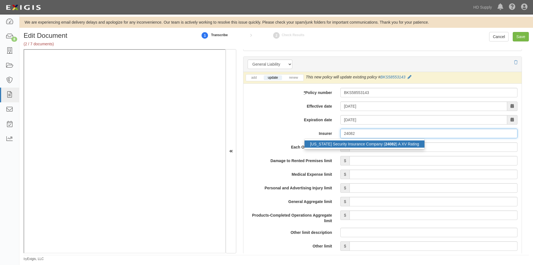
click at [324, 141] on div "Ohio Security Insurance Company ( 24082 ) A XV Rating" at bounding box center [364, 143] width 120 height 7
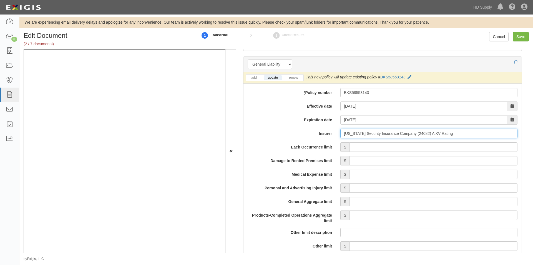
type input "Ohio Security Insurance Company (24082) A XV Rating"
click at [370, 148] on input "Each Occurrence limit" at bounding box center [433, 146] width 168 height 9
type input "1,000,000"
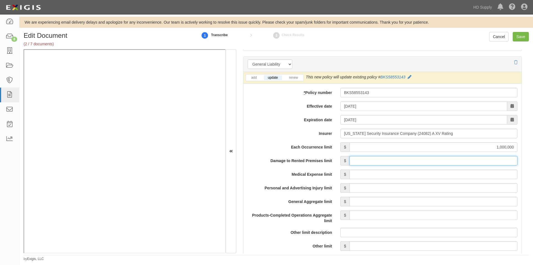
click at [452, 159] on input "Damage to Rented Premises limit" at bounding box center [433, 160] width 168 height 9
type input "1,000,000"
click at [450, 176] on input "Medical Expense limit" at bounding box center [433, 173] width 168 height 9
type input "15,000"
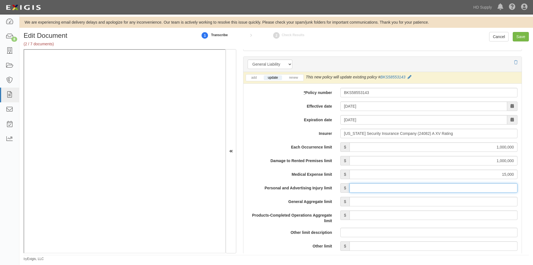
click at [458, 189] on input "Personal and Advertising Injury limit" at bounding box center [433, 187] width 168 height 9
click at [484, 189] on input "Personal and Advertising Injury limit" at bounding box center [433, 187] width 168 height 9
type input "1,000,000"
click at [461, 203] on input "General Aggregate limit" at bounding box center [433, 201] width 168 height 9
type input "2,000,000"
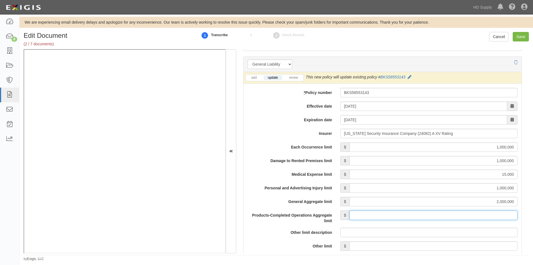
click at [457, 216] on input "Products-Completed Operations Aggregate limit" at bounding box center [433, 214] width 168 height 9
type input "2,000,000"
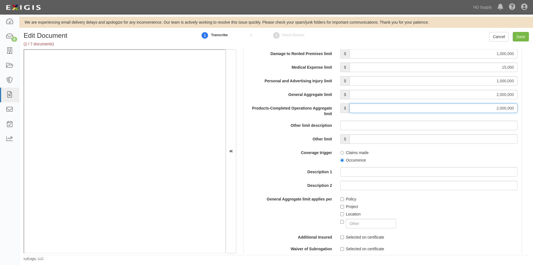
scroll to position [498, 0]
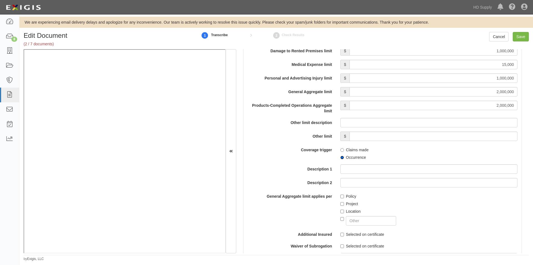
click at [340, 157] on input "Occurrence" at bounding box center [342, 157] width 4 height 4
radio input "true"
click at [340, 202] on input "Project" at bounding box center [342, 204] width 4 height 4
checkbox input "true"
click at [341, 235] on input "Selected on certificate" at bounding box center [342, 234] width 4 height 4
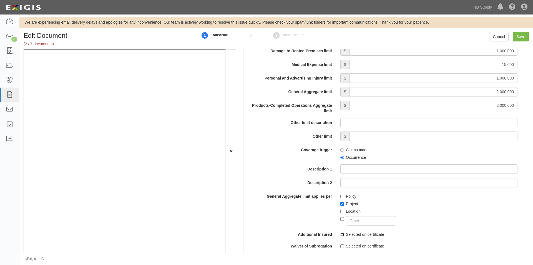
checkbox input "true"
click at [341, 245] on input "Selected on certificate" at bounding box center [342, 246] width 4 height 4
checkbox input "true"
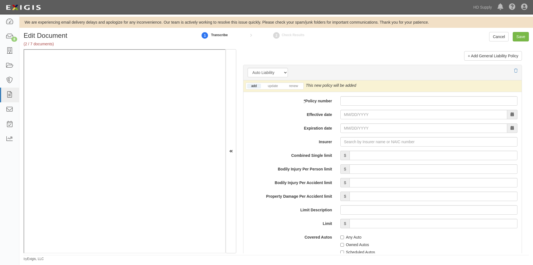
scroll to position [770, 0]
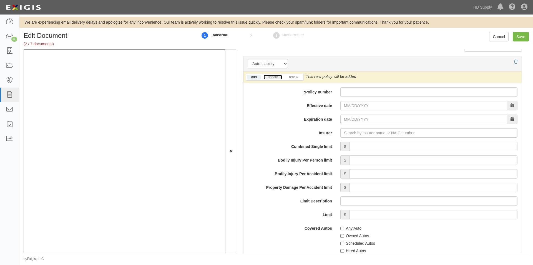
click at [280, 78] on link "update" at bounding box center [273, 77] width 18 height 5
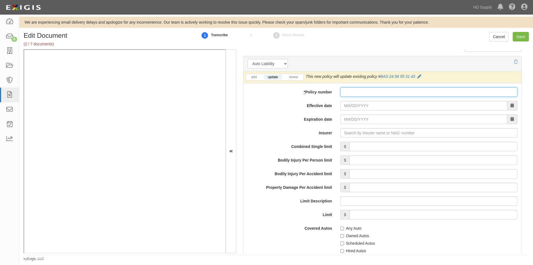
paste input "BAS 24 58 55 31 43"
type input "BAS 24 58 55 31 43"
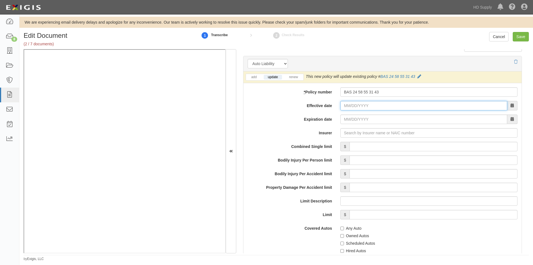
click at [349, 106] on input "Effective date" at bounding box center [423, 105] width 167 height 9
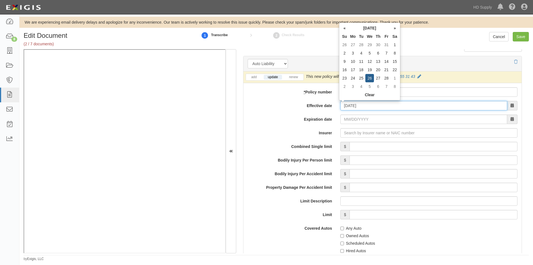
type input "02/26/2025"
type input "02/26/2026"
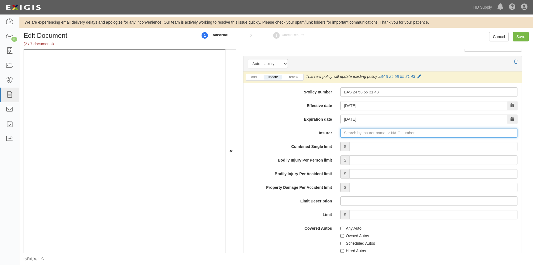
click at [361, 132] on input "Insurer" at bounding box center [428, 132] width 177 height 9
type input "21st Century Advantage Insurance Company (25232) NR Rating"
type input "2"
click at [358, 140] on div "Ohio Security Insurance Company ( 24082 ) A XV Rating" at bounding box center [364, 143] width 120 height 7
type input "Ohio Security Insurance Company (24082) A XV Rating"
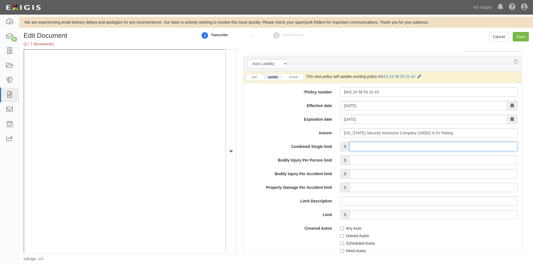
click at [387, 143] on input "Combined Single limit" at bounding box center [433, 146] width 168 height 9
type input "1,000,000"
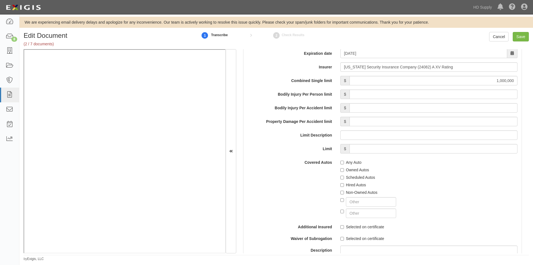
scroll to position [881, 0]
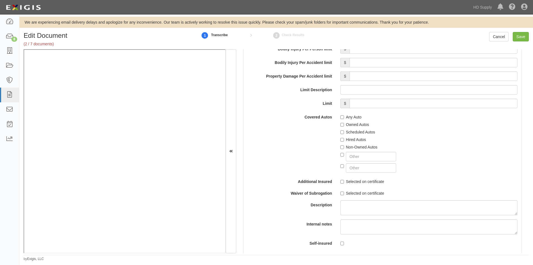
click at [338, 117] on div "Any Auto Owned Autos Scheduled Autos Hired Autos Non-Owned Autos" at bounding box center [428, 142] width 185 height 60
click at [340, 117] on input "Any Auto" at bounding box center [342, 117] width 4 height 4
checkbox input "true"
click at [340, 130] on input "Scheduled Autos" at bounding box center [342, 132] width 4 height 4
checkbox input "true"
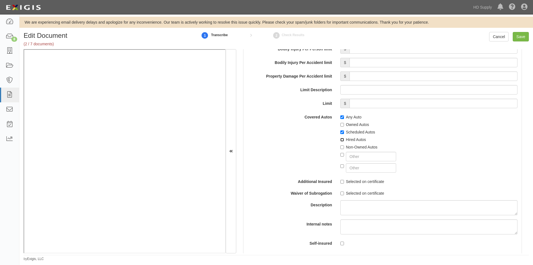
click at [340, 138] on input "Hired Autos" at bounding box center [342, 140] width 4 height 4
checkbox input "true"
click at [340, 145] on input "Non-Owned Autos" at bounding box center [342, 147] width 4 height 4
checkbox input "true"
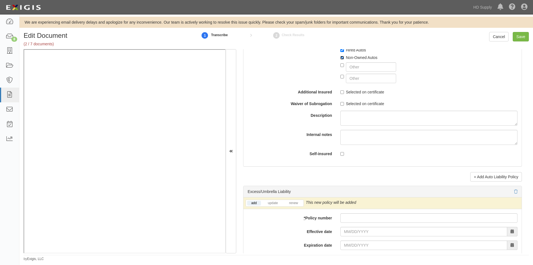
scroll to position [965, 0]
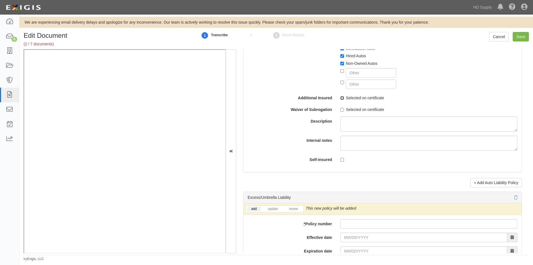
click at [343, 99] on input "Selected on certificate" at bounding box center [342, 98] width 4 height 4
checkbox input "true"
click at [342, 107] on label "Selected on certificate" at bounding box center [362, 110] width 44 height 6
click at [342, 108] on input "Selected on certificate" at bounding box center [342, 110] width 4 height 4
checkbox input "true"
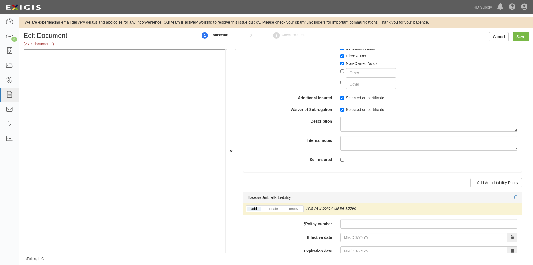
drag, startPoint x: 531, startPoint y: 154, endPoint x: 533, endPoint y: 167, distance: 12.6
click at [533, 167] on div "Edit Document (2 / 7 documents) 1 Transcribe 2 Check Results Cancel Save Docume…" at bounding box center [275, 146] width 513 height 229
drag, startPoint x: 529, startPoint y: 153, endPoint x: 527, endPoint y: 160, distance: 6.8
click at [527, 160] on div "Edit Document (2 / 7 documents) 1 Transcribe 2 Check Results Cancel Save Docume…" at bounding box center [275, 146] width 513 height 229
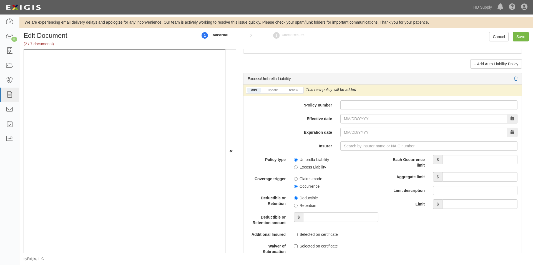
scroll to position [1086, 0]
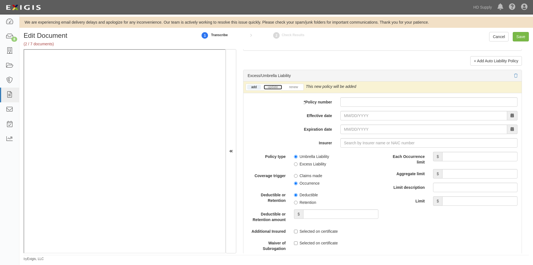
click at [276, 87] on link "update" at bounding box center [273, 87] width 18 height 5
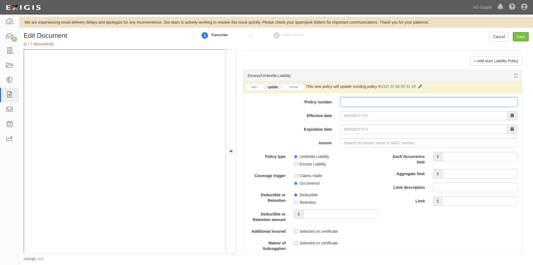
paste input "USO 25 58 55 31 43"
type input "USO 25 58 55 31 43"
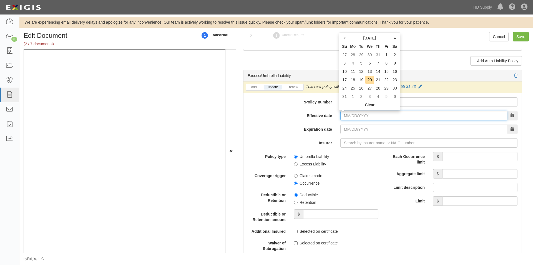
click at [352, 118] on input "Effective date" at bounding box center [423, 115] width 167 height 9
type input "02/26/2025"
type input "02/26/2026"
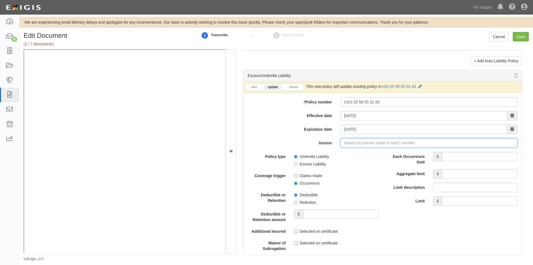
click at [368, 143] on input "Insurer" at bounding box center [428, 142] width 177 height 9
type input "21st Century Advantage Insurance Company (25232) NR Rating"
type input "2"
click at [364, 151] on div "American Fire and Casualty Company ( 24066 ) A XV Rating" at bounding box center [360, 153] width 113 height 7
type input "American Fire and Casualty Company (24066) A XV Rating"
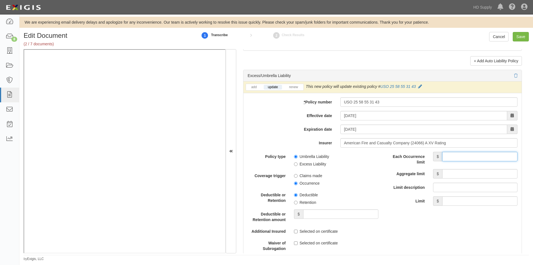
click at [452, 155] on input "Each Occurrence limit" at bounding box center [479, 156] width 75 height 9
type input "5,000,000"
click at [458, 169] on input "Aggregate limit" at bounding box center [479, 173] width 75 height 9
type input "5,000,000"
click at [294, 155] on input "Umbrella Liability" at bounding box center [296, 157] width 4 height 4
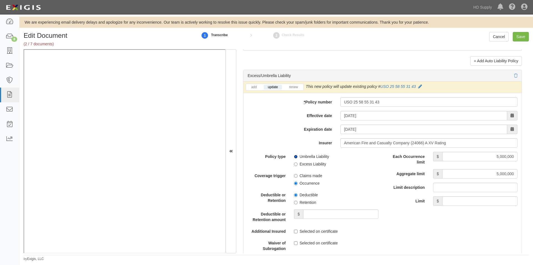
radio input "true"
click at [294, 182] on input "Occurrence" at bounding box center [296, 183] width 4 height 4
radio input "true"
click at [294, 203] on input "Retention" at bounding box center [296, 202] width 4 height 4
radio input "true"
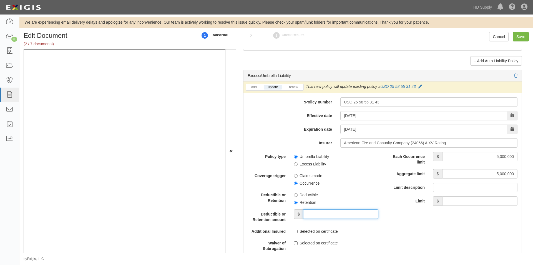
click at [316, 215] on input "Deductible or Retention amount" at bounding box center [340, 213] width 75 height 9
type input "10,000"
click at [296, 233] on label "Selected on certificate" at bounding box center [316, 231] width 44 height 6
click at [296, 233] on input "Selected on certificate" at bounding box center [296, 231] width 4 height 4
checkbox input "true"
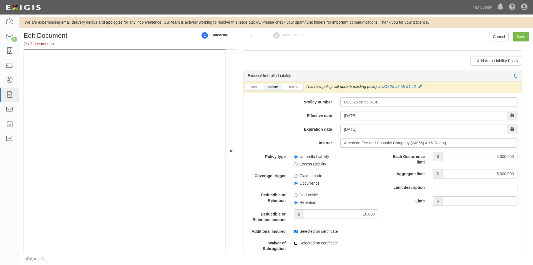
click at [296, 242] on input "Selected on certificate" at bounding box center [296, 243] width 4 height 4
checkbox input "true"
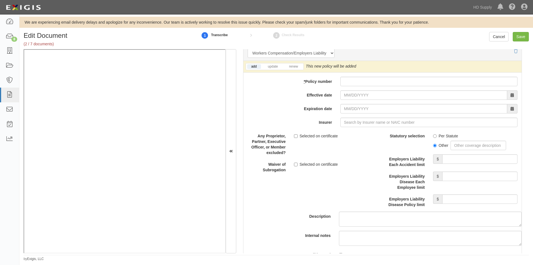
scroll to position [1395, 0]
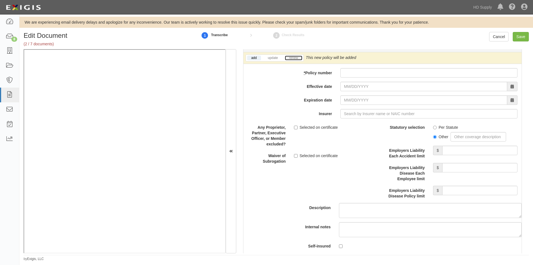
click at [292, 56] on link "renew" at bounding box center [293, 58] width 17 height 5
paste input "XWW(25) 64 79 32 53"
type input "XWW(25) 64 79 32 53"
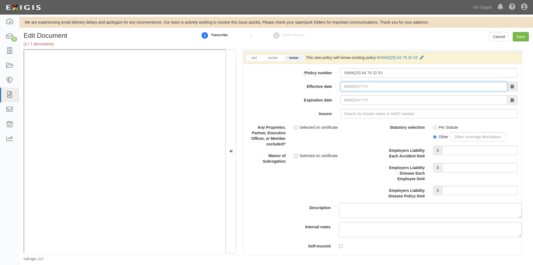
click at [354, 88] on input "Effective date" at bounding box center [423, 86] width 167 height 9
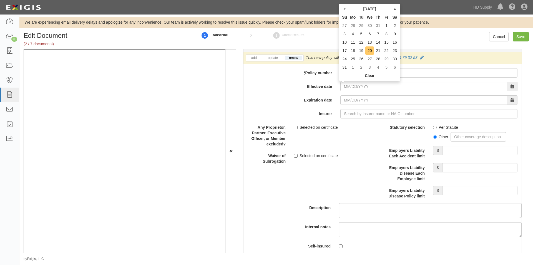
click at [368, 51] on td "20" at bounding box center [369, 50] width 9 height 8
type input "08/20/2025"
type input "08/20/2026"
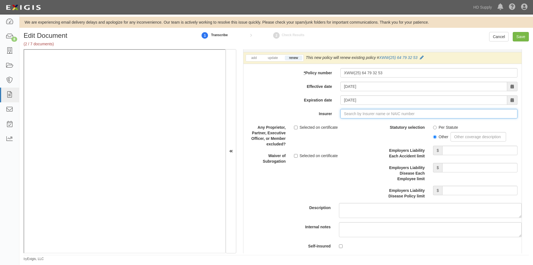
click at [357, 114] on input "Insurer" at bounding box center [428, 113] width 177 height 9
click at [352, 117] on input "Insurer" at bounding box center [428, 113] width 177 height 9
type input "21st Century Advantage Insurance Company (25232) NR Rating"
type input "2"
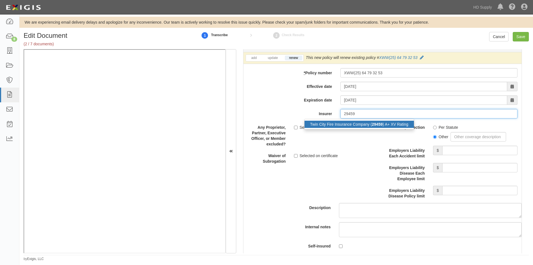
click at [350, 123] on div "Twin City Fire Insurance Company ( 29459 ) A+ XV Rating" at bounding box center [358, 123] width 109 height 7
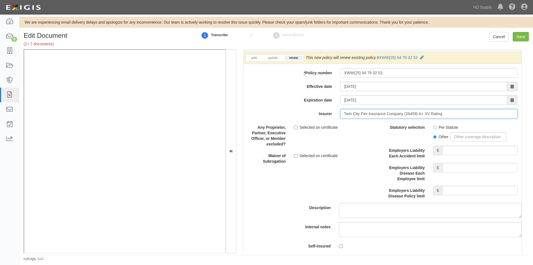
type input "Twin City Fire Insurance Company (29459) A+ XV Rating"
click at [429, 126] on div "Per Statute Other" at bounding box center [475, 131] width 93 height 19
click at [433, 128] on input "Per Statute" at bounding box center [435, 127] width 4 height 4
radio input "true"
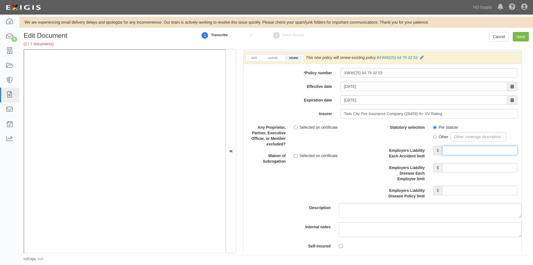
click at [464, 149] on input "Employers Liability Each Accident limit" at bounding box center [479, 149] width 75 height 9
type input "1,000,000"
click at [460, 167] on input "Employers Liability Disease Each Employee limit" at bounding box center [479, 167] width 75 height 9
type input "1,000,000"
click at [463, 193] on input "Employers Liability Disease Policy limit" at bounding box center [479, 189] width 75 height 9
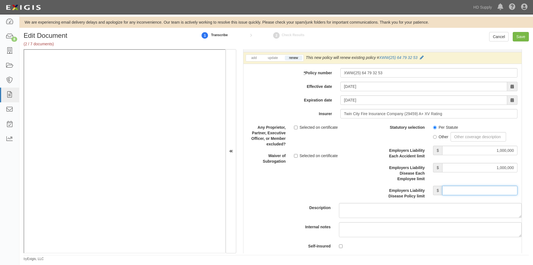
type input "1,000,000"
click at [294, 155] on input "Selected on certificate" at bounding box center [296, 156] width 4 height 4
checkbox input "true"
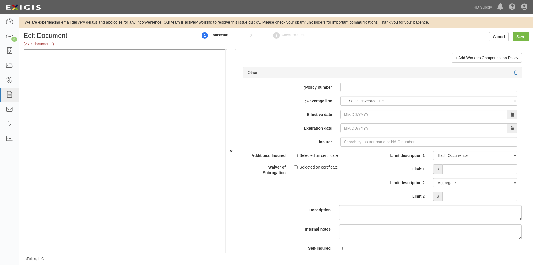
scroll to position [1609, 0]
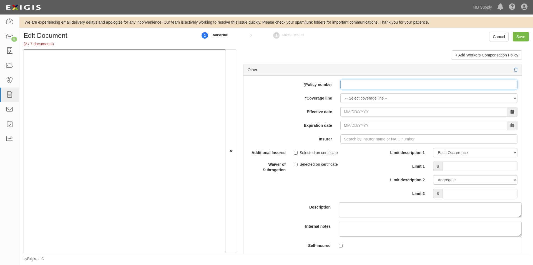
paste input "42KB0320871"
type input "42KB0320871"
click at [356, 98] on select "-- Select coverage line -- Asbestos Abatement Auto Physical Damage Boiler & Mac…" at bounding box center [428, 97] width 177 height 9
select select "23"
click at [340, 93] on select "-- Select coverage line -- Asbestos Abatement Auto Physical Damage Boiler & Mac…" at bounding box center [428, 97] width 177 height 9
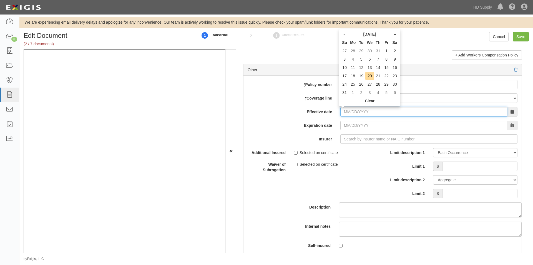
click at [343, 109] on input "Effective date" at bounding box center [423, 111] width 167 height 9
type input "03/12/0025"
type input "03/12/0026"
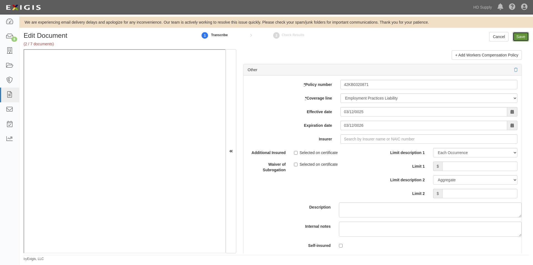
click at [523, 40] on input "Save" at bounding box center [521, 36] width 16 height 9
type input "1000000"
type input "15000"
type input "1000000"
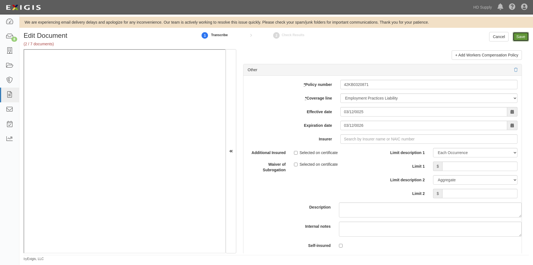
type input "2000000"
type input "1000000"
type input "10000"
type input "5000000"
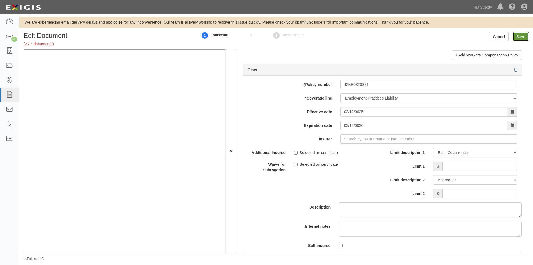
type input "5000000"
type input "1000000"
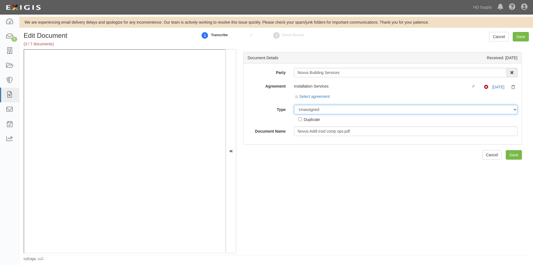
click at [316, 109] on select "Unassigned Binder Cancellation Notice Certificate Contract Endorsement Insuranc…" at bounding box center [405, 109] width 223 height 9
select select "EndorsementDetail"
click at [294, 105] on select "Unassigned Binder Cancellation Notice Certificate Contract Endorsement Insuranc…" at bounding box center [405, 109] width 223 height 9
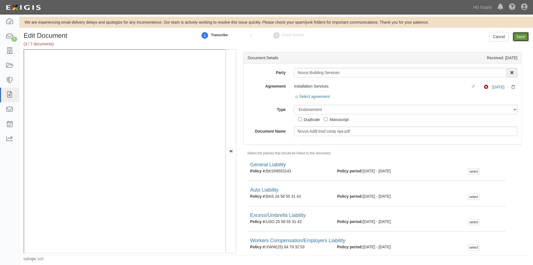
click at [515, 37] on input "Save" at bounding box center [521, 36] width 16 height 9
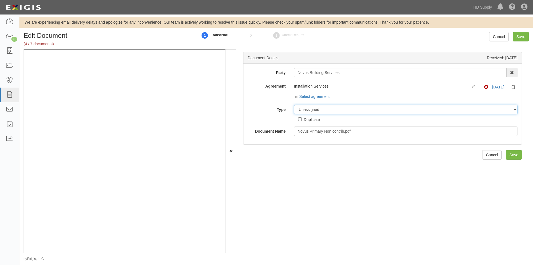
click at [347, 109] on select "Unassigned Binder Cancellation Notice Certificate Contract Endorsement Insuranc…" at bounding box center [405, 109] width 223 height 9
select select "EndorsementDetail"
click at [294, 105] on select "Unassigned Binder Cancellation Notice Certificate Contract Endorsement Insuranc…" at bounding box center [405, 109] width 223 height 9
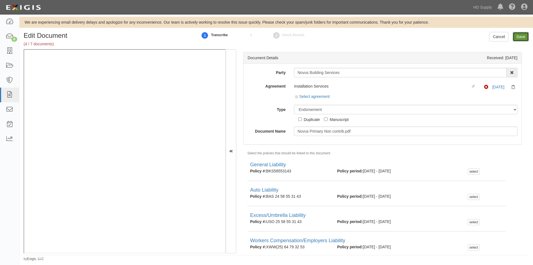
click at [522, 34] on input "Save" at bounding box center [521, 36] width 16 height 9
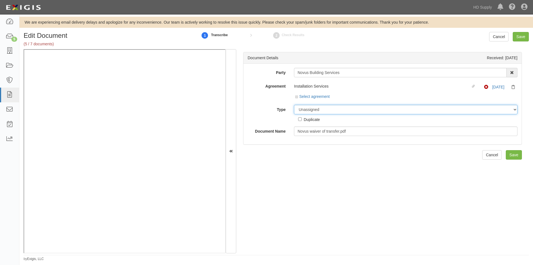
click at [326, 111] on select "Unassigned Binder Cancellation Notice Certificate Contract Endorsement Insuranc…" at bounding box center [405, 109] width 223 height 9
select select "EndorsementDetail"
click at [294, 105] on select "Unassigned Binder Cancellation Notice Certificate Contract Endorsement Insuranc…" at bounding box center [405, 109] width 223 height 9
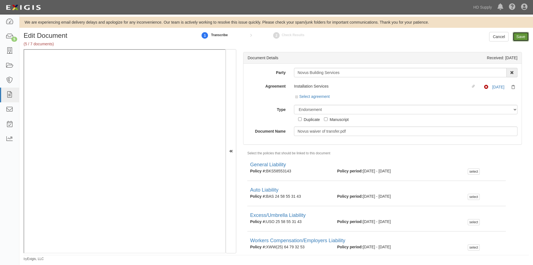
click at [519, 40] on input "Save" at bounding box center [521, 36] width 16 height 9
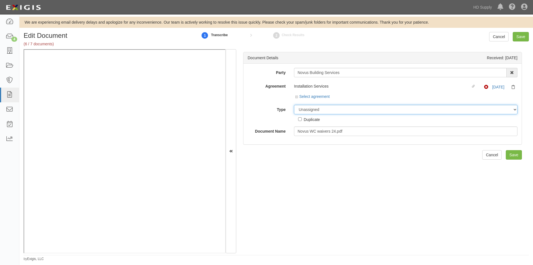
click at [331, 109] on select "Unassigned Binder Cancellation Notice Certificate Contract Endorsement Insuranc…" at bounding box center [405, 109] width 223 height 9
select select "EndorsementDetail"
click at [294, 105] on select "Unassigned Binder Cancellation Notice Certificate Contract Endorsement Insuranc…" at bounding box center [405, 109] width 223 height 9
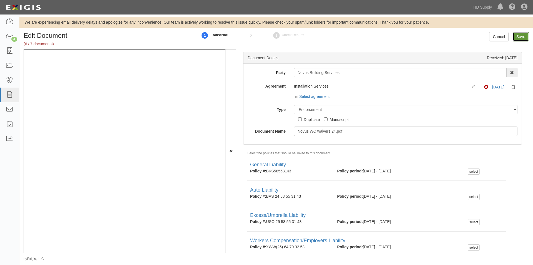
click at [525, 37] on input "Save" at bounding box center [521, 36] width 16 height 9
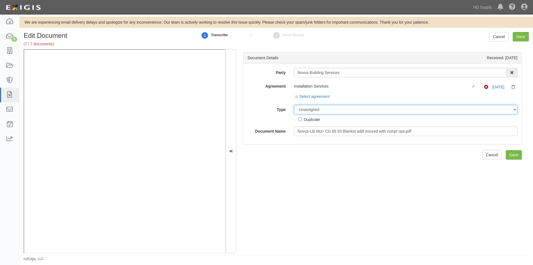
click at [324, 110] on select "Unassigned Binder Cancellation Notice Certificate Contract Endorsement Insuranc…" at bounding box center [405, 109] width 223 height 9
select select "EndorsementDetail"
click at [294, 105] on select "Unassigned Binder Cancellation Notice Certificate Contract Endorsement Insuranc…" at bounding box center [405, 109] width 223 height 9
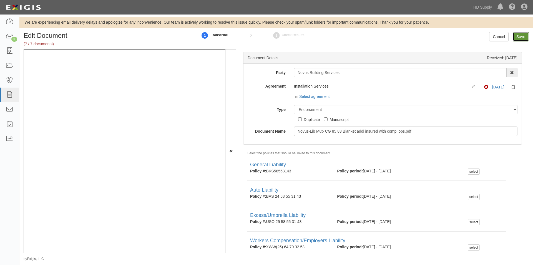
click at [523, 40] on input "Save" at bounding box center [521, 36] width 16 height 9
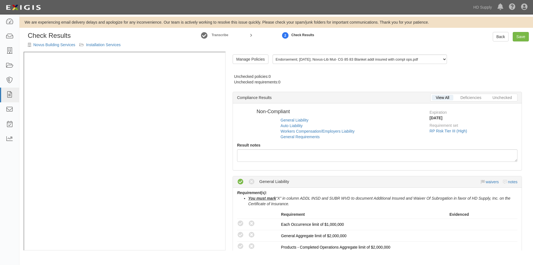
radio input "true"
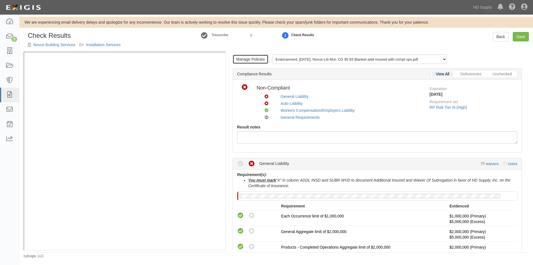
click at [251, 62] on link "Manage Policies" at bounding box center [251, 58] width 36 height 9
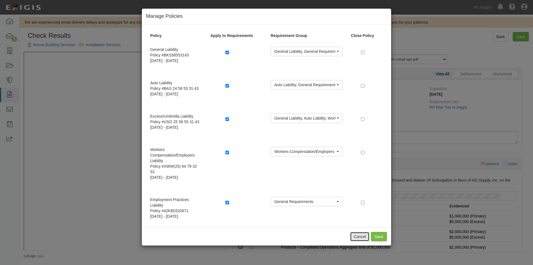
click at [363, 237] on button "Cancel" at bounding box center [359, 235] width 19 height 9
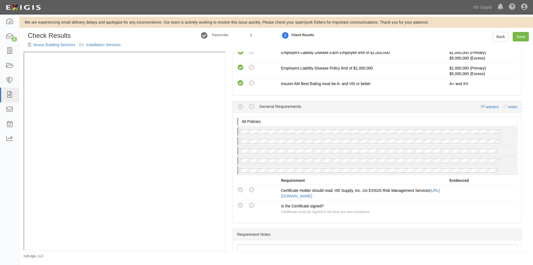
scroll to position [543, 0]
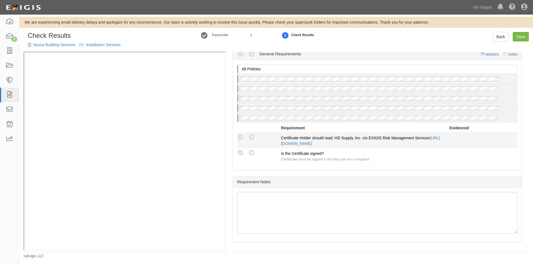
click at [244, 137] on div "Compliant Waived Non-Compliant" at bounding box center [259, 137] width 44 height 7
click at [241, 138] on icon at bounding box center [240, 137] width 7 height 7
radio input "true"
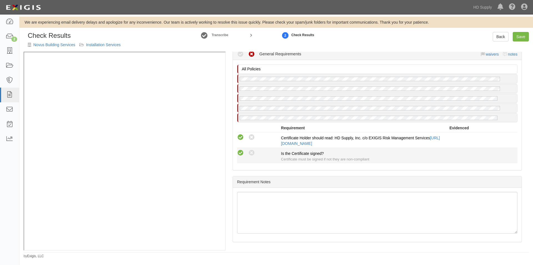
click at [241, 152] on icon at bounding box center [240, 152] width 7 height 7
radio input "true"
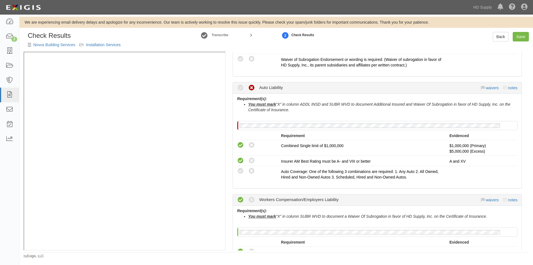
scroll to position [256, 0]
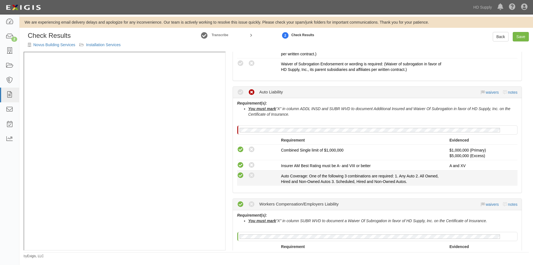
click at [242, 175] on icon at bounding box center [240, 175] width 7 height 7
radio input "true"
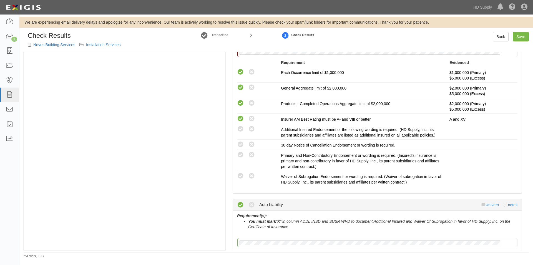
scroll to position [139, 0]
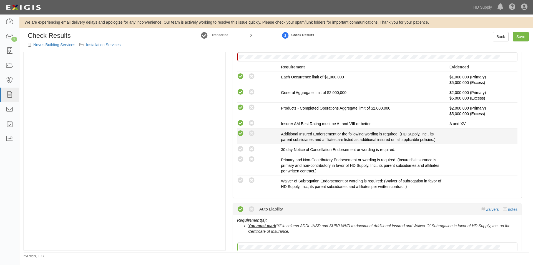
click at [239, 132] on icon at bounding box center [240, 133] width 7 height 7
radio input "true"
click at [239, 147] on icon at bounding box center [240, 148] width 7 height 7
radio input "true"
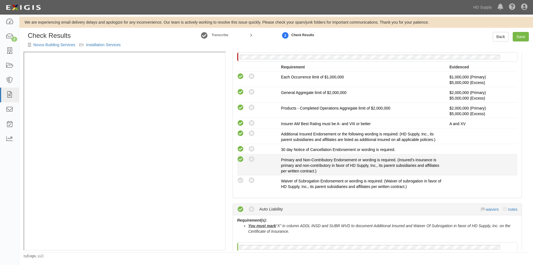
click at [240, 156] on icon at bounding box center [240, 159] width 7 height 7
radio input "true"
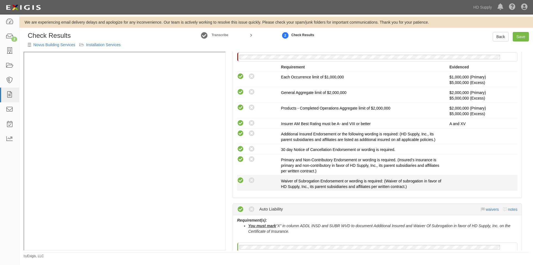
click at [238, 182] on icon at bounding box center [240, 180] width 7 height 7
radio input "true"
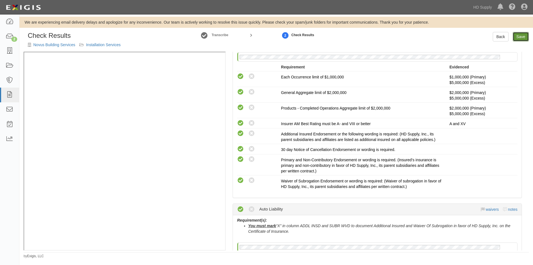
click at [516, 39] on link "Save" at bounding box center [521, 36] width 16 height 9
radio input "true"
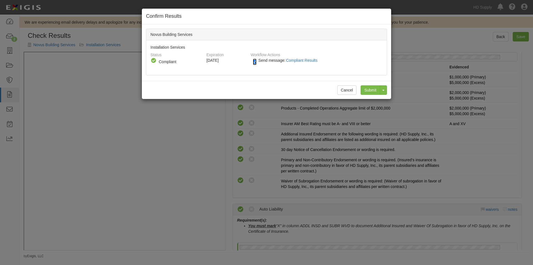
click at [254, 61] on input "Send message: Compliant Results" at bounding box center [255, 62] width 4 height 6
checkbox input "false"
click at [374, 87] on input "Submit" at bounding box center [370, 89] width 19 height 9
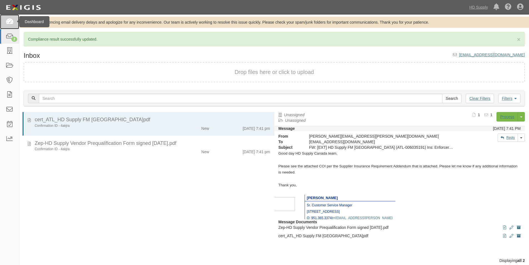
click at [11, 26] on link at bounding box center [9, 21] width 19 height 15
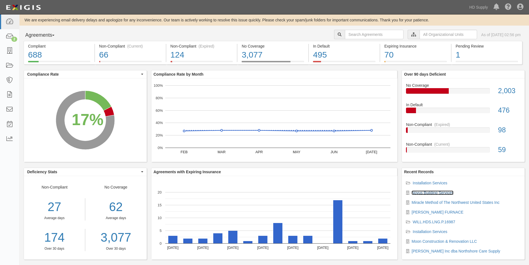
click at [427, 192] on link "Novus Building Services" at bounding box center [432, 192] width 42 height 4
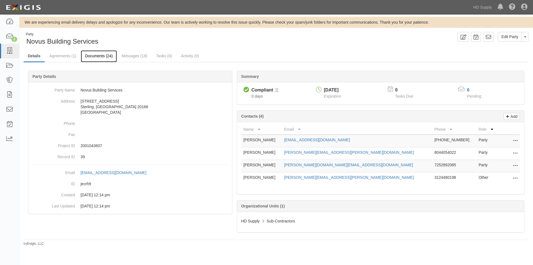
click at [98, 57] on link "Documents (24)" at bounding box center [99, 56] width 36 height 12
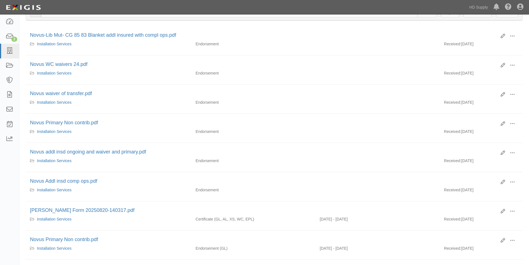
scroll to position [97, 0]
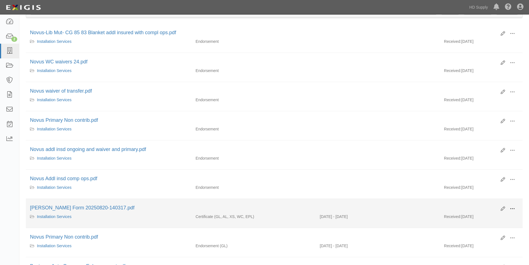
click at [513, 209] on span at bounding box center [512, 208] width 5 height 5
click at [479, 215] on link "View" at bounding box center [485, 216] width 44 height 10
click at [502, 211] on div "Edit View View details Archive" at bounding box center [507, 208] width 22 height 9
click at [502, 210] on icon at bounding box center [502, 208] width 4 height 4
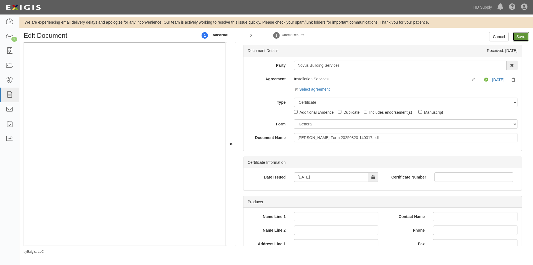
click at [517, 36] on input "Save" at bounding box center [521, 36] width 16 height 9
type input "1000000"
type input "15000"
type input "1000000"
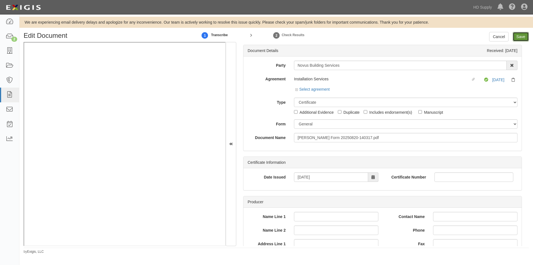
type input "2000000"
type input "1000000"
type input "10000"
type input "5000000"
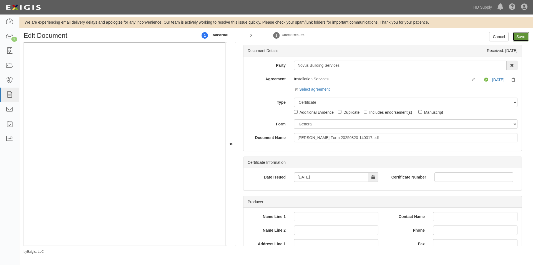
type input "5000000"
type input "1000000"
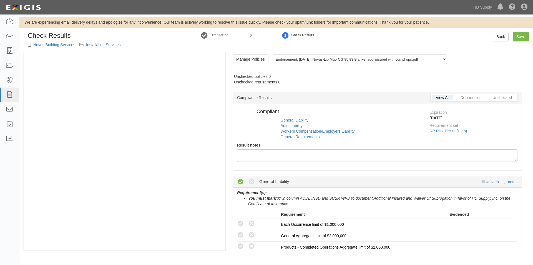
radio input "false"
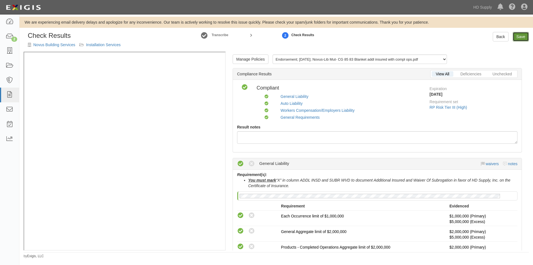
click at [518, 37] on link "Save" at bounding box center [521, 36] width 16 height 9
radio input "true"
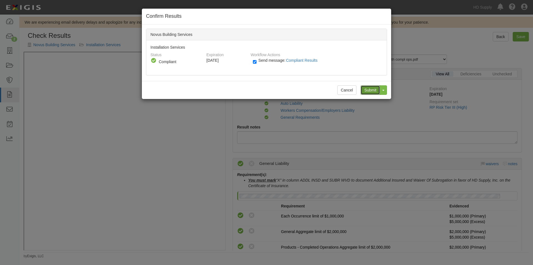
click at [366, 91] on input "Submit" at bounding box center [370, 89] width 19 height 9
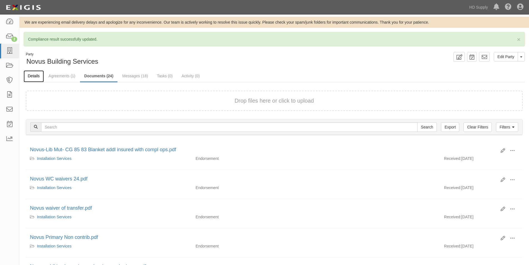
click at [37, 76] on link "Details" at bounding box center [34, 76] width 20 height 12
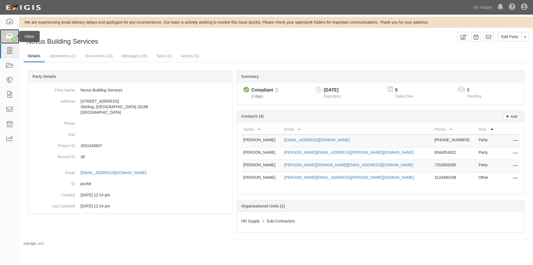
click at [11, 39] on icon at bounding box center [10, 36] width 8 height 6
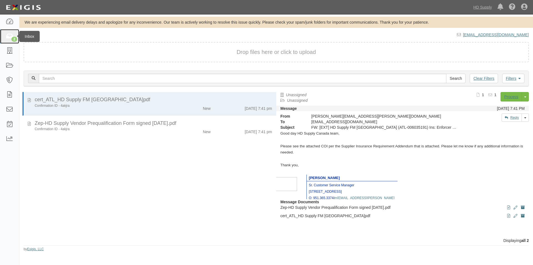
click at [8, 37] on icon at bounding box center [10, 36] width 8 height 6
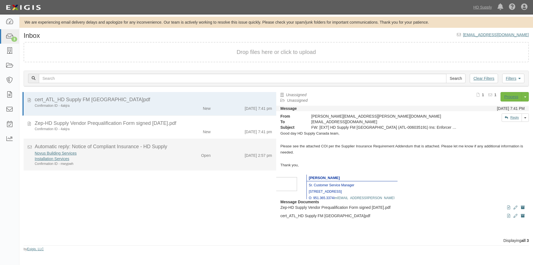
click at [116, 166] on li "Automatic reply: Notice of Compliant Insurance - HD Supply Novus Building Servi…" at bounding box center [150, 154] width 253 height 31
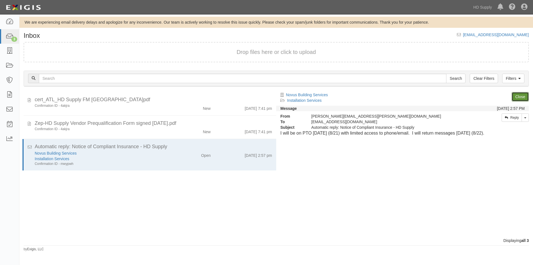
click at [521, 96] on link "Close" at bounding box center [520, 96] width 17 height 9
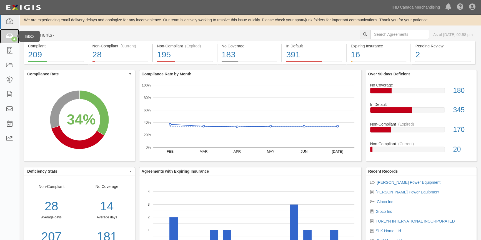
click at [11, 36] on icon at bounding box center [10, 36] width 8 height 6
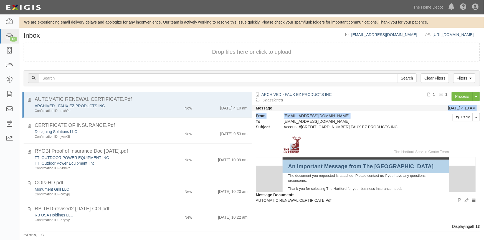
drag, startPoint x: 253, startPoint y: 105, endPoint x: 254, endPoint y: 123, distance: 17.5
click at [254, 123] on div "Message [DATE] 4:10 AM From [EMAIL_ADDRESS][DOMAIN_NAME] To [EMAIL_ADDRESS][DOM…" at bounding box center [366, 111] width 228 height 38
click at [480, 141] on div "The Hartford The Hartford Service Center Team An Important Message from The [GE…" at bounding box center [366, 161] width 228 height 62
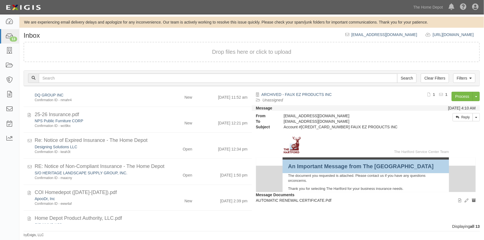
scroll to position [213, 0]
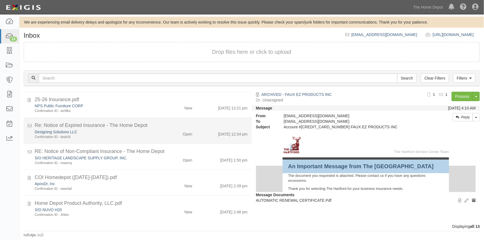
click at [147, 132] on div "Designing Solutions LLC" at bounding box center [95, 132] width 121 height 6
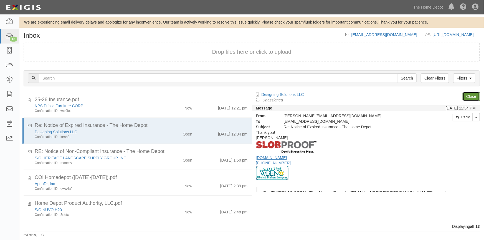
click at [468, 95] on link "Close" at bounding box center [471, 96] width 17 height 9
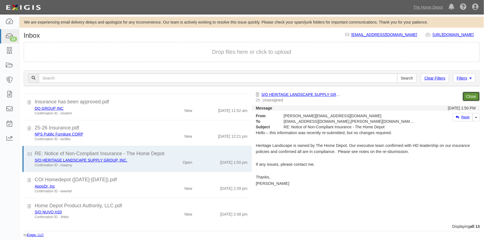
scroll to position [185, 0]
click at [470, 95] on link "Close" at bounding box center [471, 96] width 17 height 9
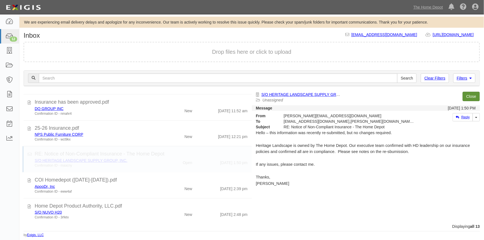
scroll to position [159, 0]
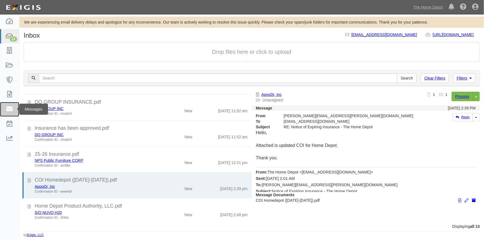
click at [13, 109] on icon at bounding box center [10, 109] width 8 height 6
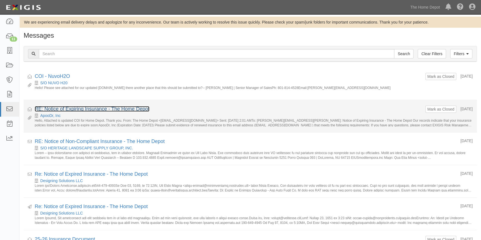
click at [72, 110] on link "RE: Notice of Expiring Insurance - The Home Depot" at bounding box center [92, 109] width 115 height 6
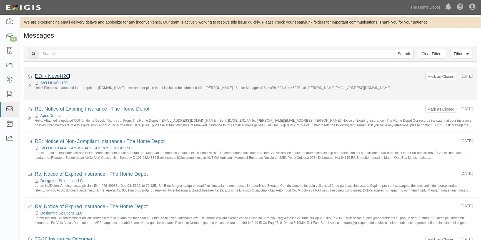
click at [59, 77] on link "COI - NuvoH2O" at bounding box center [52, 77] width 35 height 6
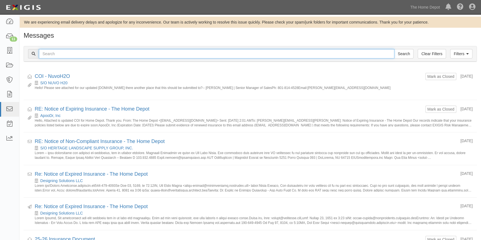
click at [93, 54] on input "text" at bounding box center [216, 53] width 355 height 9
type input "[PERSON_NAME]"
click at [394, 49] on input "Search" at bounding box center [403, 53] width 19 height 9
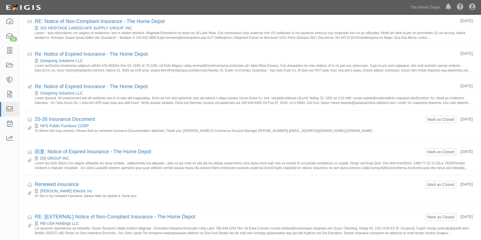
scroll to position [116, 0]
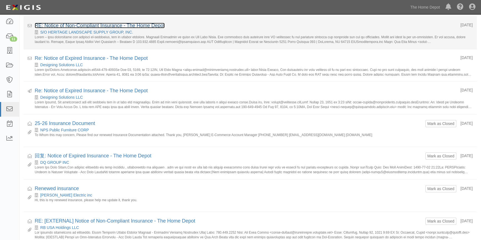
click at [89, 26] on link "RE: Notice of Non-Compliant Insurance - The Home Depot" at bounding box center [100, 26] width 130 height 6
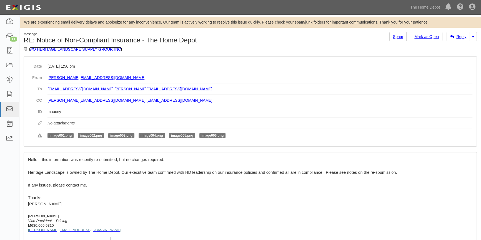
click at [56, 49] on link "S/O HERITAGE LANDSCAPE SUPPLY GROUP, INC." at bounding box center [75, 49] width 93 height 4
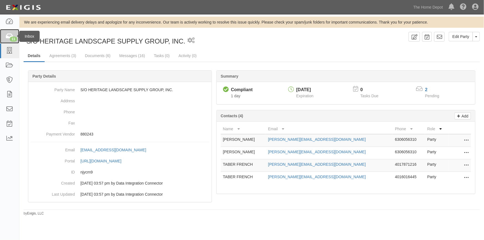
click at [7, 33] on icon at bounding box center [10, 36] width 8 height 6
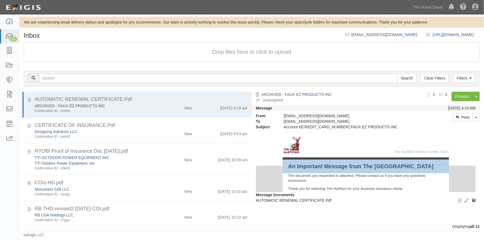
scroll to position [161, 0]
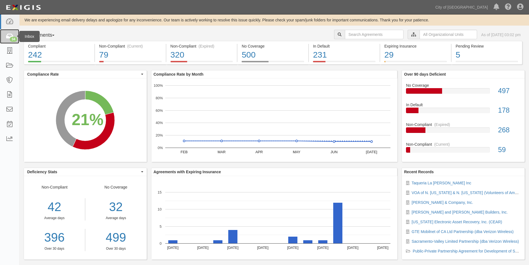
click at [10, 39] on div "34" at bounding box center [13, 39] width 7 height 5
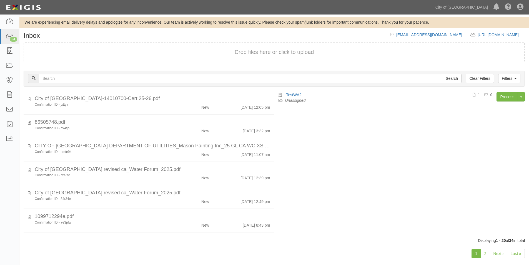
scroll to position [345, 0]
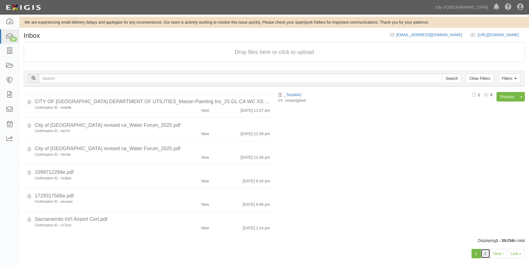
click at [489, 251] on link "2" at bounding box center [484, 252] width 9 height 9
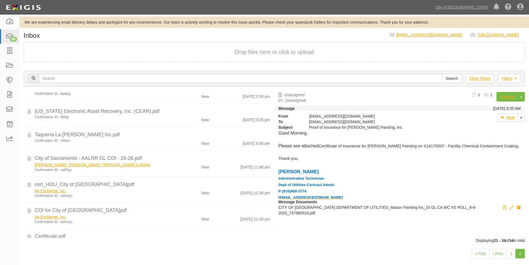
scroll to position [196, 0]
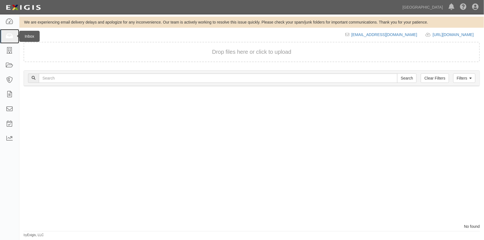
click at [12, 37] on icon at bounding box center [10, 36] width 8 height 6
click at [20, 197] on div at bounding box center [135, 158] width 233 height 132
click at [16, 197] on div "Dashboard Inbox Parties Agreements Coverages Documents Messages Tasks Reports" at bounding box center [9, 127] width 19 height 226
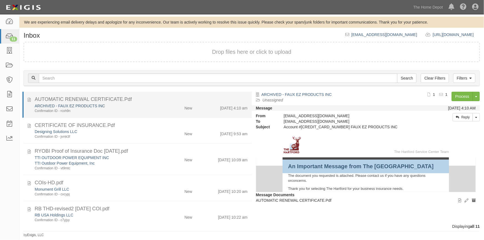
click at [168, 108] on div "New" at bounding box center [178, 107] width 37 height 8
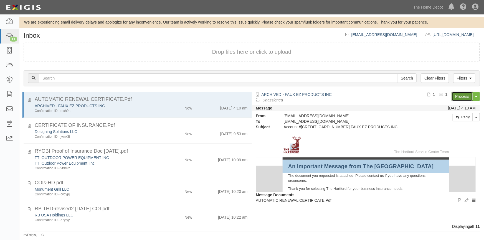
click at [458, 93] on link "Process" at bounding box center [462, 96] width 21 height 9
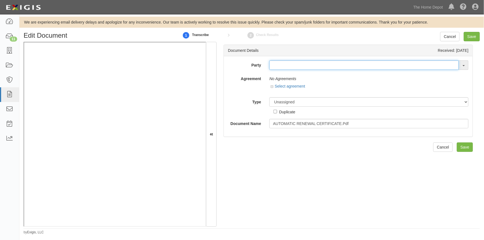
click at [289, 67] on input "text" at bounding box center [365, 65] width 190 height 9
type input "f"
click at [276, 66] on input "text" at bounding box center [365, 65] width 190 height 9
type input "ez pro"
click at [9, 35] on icon at bounding box center [10, 36] width 8 height 6
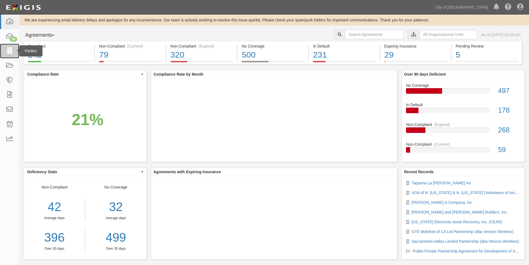
click at [12, 49] on icon at bounding box center [10, 51] width 8 height 6
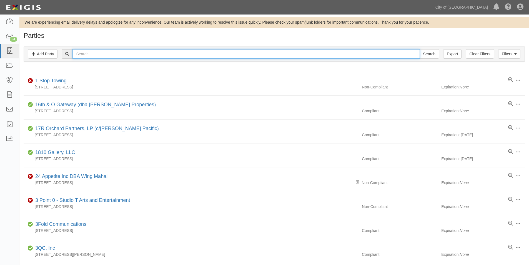
click at [133, 56] on input "text" at bounding box center [245, 53] width 347 height 9
type input "faux"
click at [419, 49] on input "Search" at bounding box center [428, 53] width 19 height 9
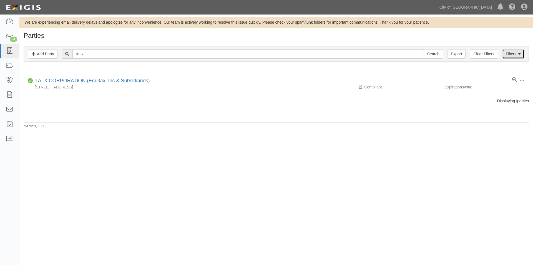
click at [512, 53] on link "Filters" at bounding box center [513, 53] width 22 height 9
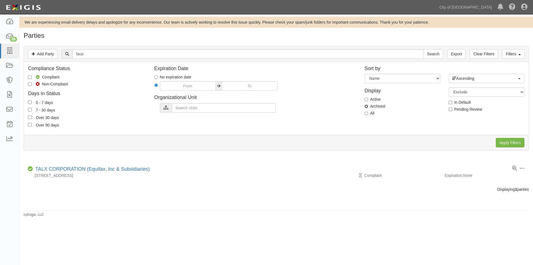
click at [367, 107] on input "Archived" at bounding box center [366, 106] width 4 height 4
radio input "true"
click at [507, 142] on input "Apply Filters" at bounding box center [510, 142] width 29 height 9
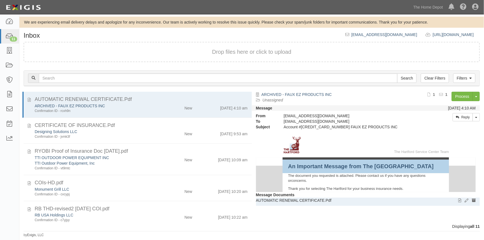
click at [415, 202] on p "AUTOMATIC RENEWAL CERTIFICATE.Pdf" at bounding box center [366, 201] width 220 height 6
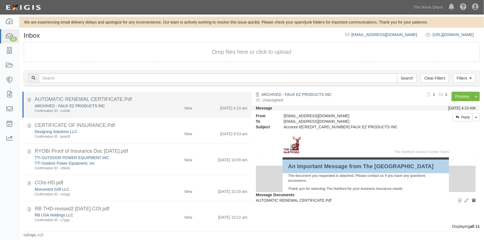
drag, startPoint x: 156, startPoint y: 109, endPoint x: 169, endPoint y: 107, distance: 12.9
click at [157, 108] on div "ARCHIVED - FAUX EZ PRODUCTS INC Confirmation ID - rcxh9n" at bounding box center [95, 108] width 129 height 10
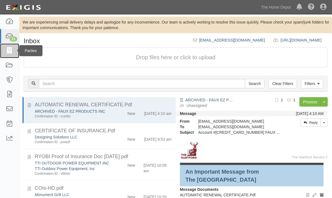
click at [11, 52] on icon at bounding box center [10, 51] width 8 height 6
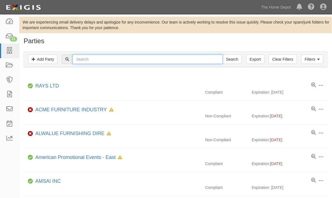
click at [88, 61] on input "text" at bounding box center [147, 59] width 150 height 9
type input "faux"
click at [222, 55] on input "Search" at bounding box center [231, 59] width 19 height 9
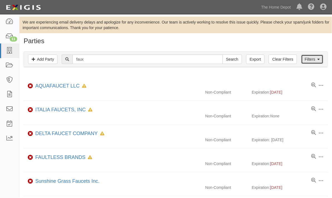
click at [306, 58] on link "Filters" at bounding box center [312, 59] width 22 height 9
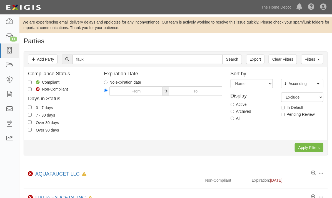
click at [234, 120] on label "All" at bounding box center [235, 119] width 10 height 6
click at [234, 120] on input "All" at bounding box center [232, 119] width 4 height 4
radio input "true"
click at [303, 148] on input "Apply Filters" at bounding box center [308, 147] width 29 height 9
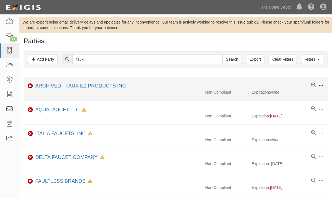
click at [320, 83] on span at bounding box center [320, 85] width 5 height 5
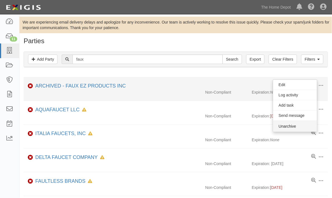
click at [288, 125] on button "Unarchive" at bounding box center [295, 126] width 44 height 11
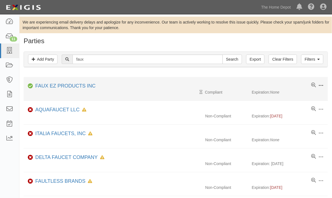
click at [322, 84] on span at bounding box center [320, 85] width 5 height 5
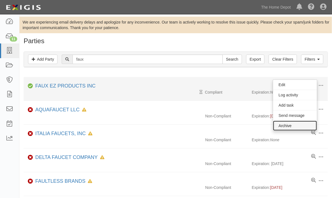
click at [299, 125] on link "Archive" at bounding box center [295, 126] width 44 height 10
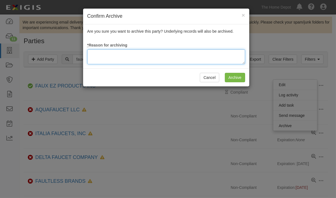
click at [141, 59] on textarea at bounding box center [166, 56] width 158 height 15
type textarea "update"
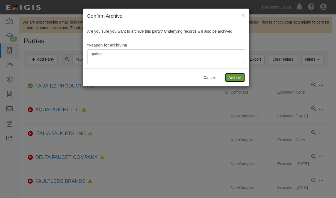
click at [233, 77] on input "Archive" at bounding box center [235, 77] width 20 height 9
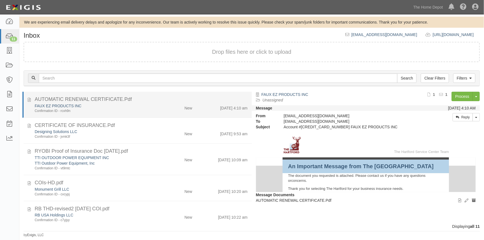
drag, startPoint x: 107, startPoint y: 110, endPoint x: 126, endPoint y: 108, distance: 19.8
click at [107, 109] on div "Confirmation ID - rcxh9n" at bounding box center [95, 111] width 121 height 5
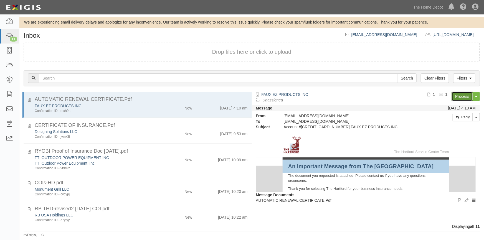
click at [456, 94] on link "Process" at bounding box center [462, 96] width 21 height 9
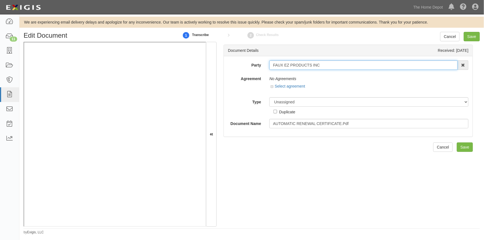
drag, startPoint x: 328, startPoint y: 64, endPoint x: 266, endPoint y: 65, distance: 61.6
click at [266, 65] on div "FAUX EZ PRODUCTS INC 1000576868 Ontario Inc. [STREET_ADDRESS] Inc. (MOD LIGHTIN…" at bounding box center [369, 65] width 208 height 9
type input "faux"
click at [279, 75] on strong "FAUX" at bounding box center [280, 76] width 10 height 4
type input "FAUX EZ PRODUCTS INC"
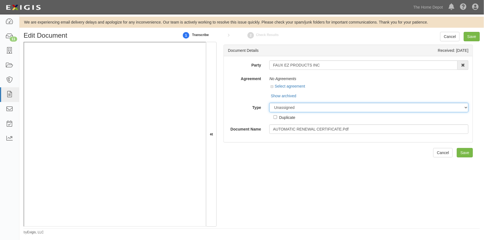
click at [296, 109] on select "Unassigned Binder Cancellation Notice Certificate Contract Endorsement Insuranc…" at bounding box center [369, 107] width 199 height 9
select select "OtherDetail"
click at [270, 103] on select "Unassigned Binder Cancellation Notice Certificate Contract Endorsement Insuranc…" at bounding box center [369, 107] width 199 height 9
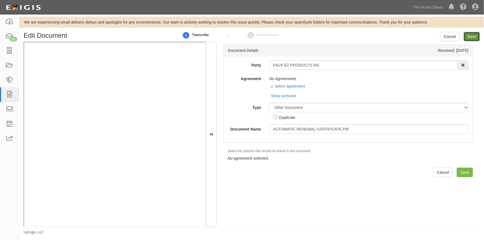
click at [470, 37] on input "Save" at bounding box center [472, 36] width 16 height 9
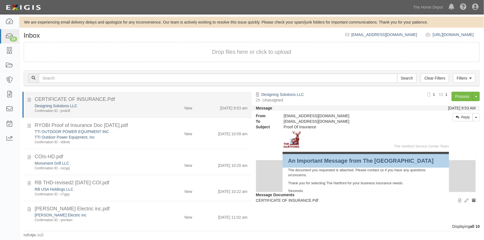
click at [126, 105] on div "Designing Solutions LLC" at bounding box center [95, 106] width 121 height 6
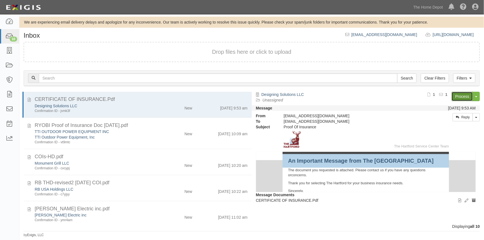
click at [463, 99] on link "Process" at bounding box center [462, 96] width 21 height 9
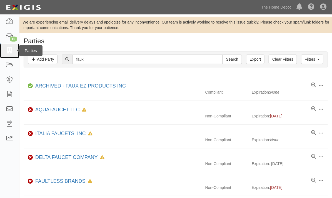
click at [6, 51] on icon at bounding box center [10, 51] width 8 height 6
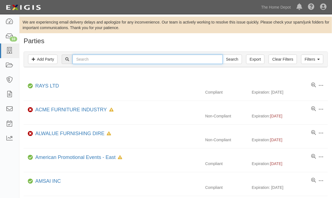
click at [95, 60] on input "text" at bounding box center [147, 59] width 150 height 9
type input "design solutions"
click at [222, 55] on input "Search" at bounding box center [231, 59] width 19 height 9
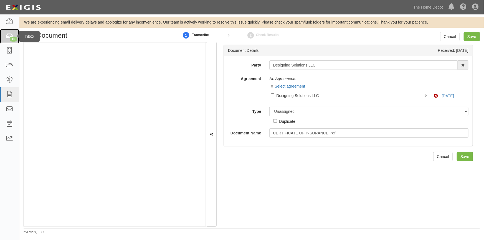
click at [7, 35] on icon at bounding box center [10, 36] width 8 height 6
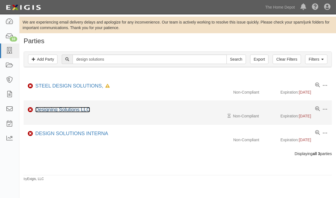
click at [59, 111] on link "Designing Solutions LLC" at bounding box center [62, 110] width 55 height 6
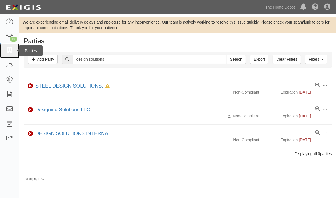
click at [8, 51] on icon at bounding box center [10, 51] width 8 height 6
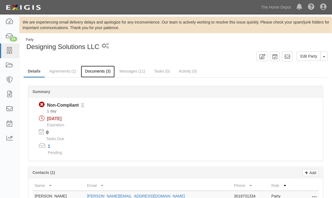
click at [99, 66] on link "Documents (3)" at bounding box center [98, 72] width 34 height 12
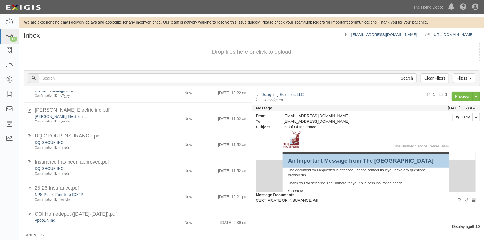
scroll to position [135, 0]
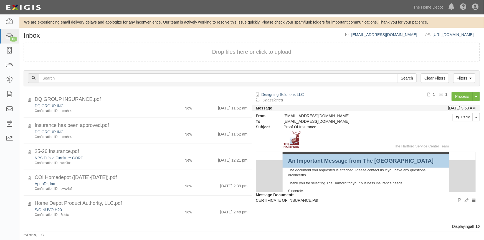
click at [11, 184] on div "Dashboard 10 Inbox Parties Agreements Coverages Documents Messages Tasks Reports" at bounding box center [9, 127] width 19 height 226
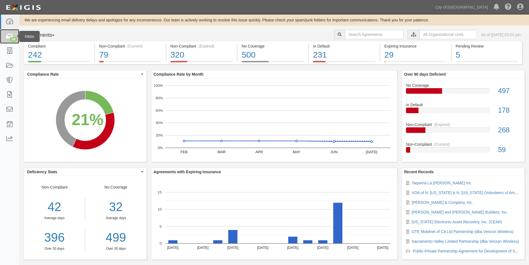
click at [11, 37] on div "34" at bounding box center [13, 39] width 7 height 5
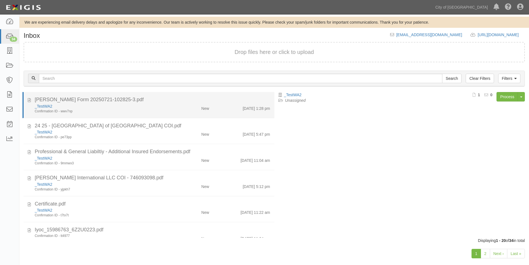
click at [168, 106] on div "_TestWA2 Confirmation ID - wwv7np" at bounding box center [102, 108] width 142 height 10
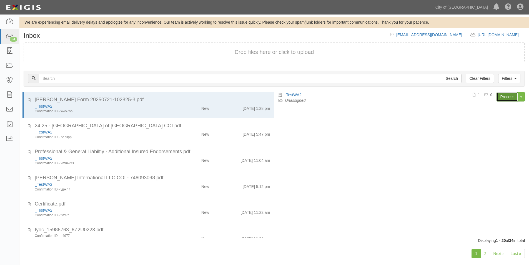
click at [500, 96] on link "Process" at bounding box center [506, 96] width 21 height 9
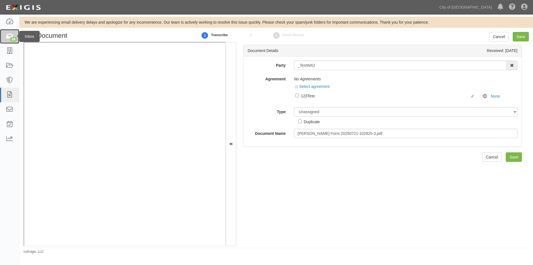
click at [12, 38] on div "34" at bounding box center [13, 39] width 7 height 5
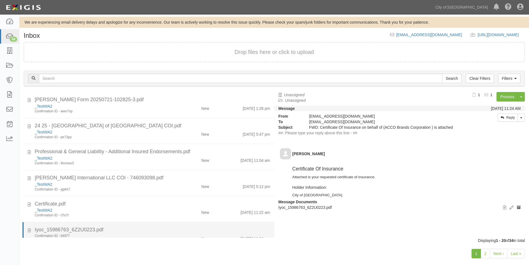
click at [142, 230] on div "Iyoc_15986763_6Z2U0223.pdf" at bounding box center [152, 229] width 235 height 7
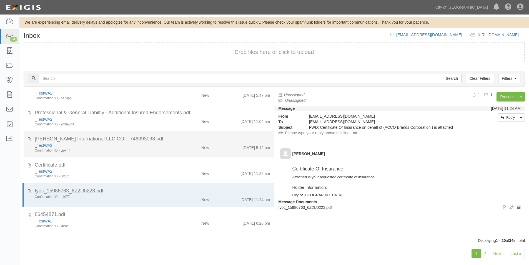
scroll to position [83, 0]
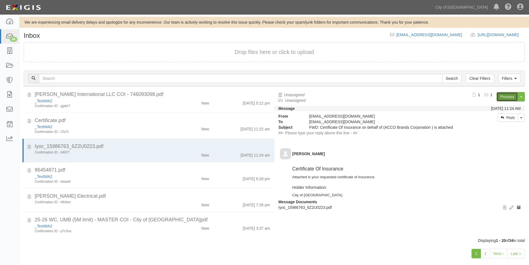
click at [502, 97] on link "Process" at bounding box center [506, 96] width 21 height 9
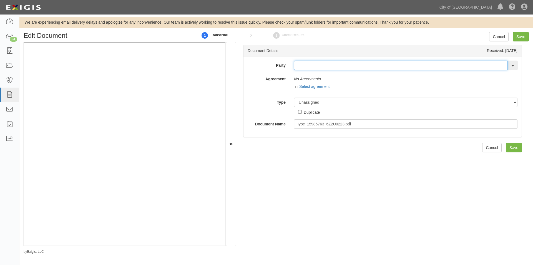
click at [306, 67] on input "text" at bounding box center [401, 65] width 214 height 9
type input "acco"
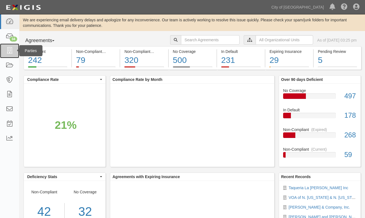
click at [9, 51] on icon at bounding box center [10, 51] width 8 height 6
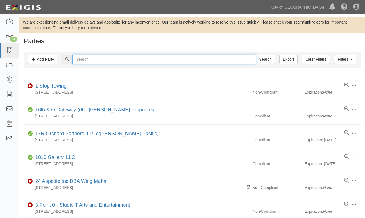
click at [82, 58] on input "text" at bounding box center [163, 59] width 183 height 9
type input "acco"
click at [256, 55] on input "Search" at bounding box center [265, 59] width 19 height 9
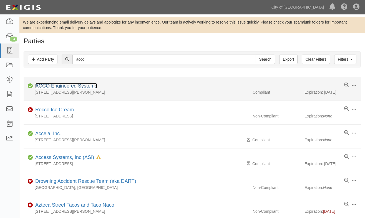
click at [70, 87] on link "ACCO Engineered Systems" at bounding box center [66, 86] width 62 height 6
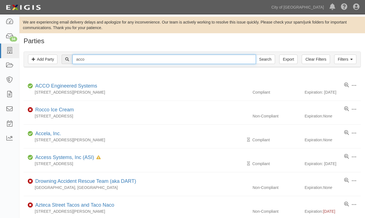
click at [96, 59] on input "acco" at bounding box center [163, 59] width 183 height 9
type input "acco brands"
click at [256, 55] on input "Search" at bounding box center [265, 59] width 19 height 9
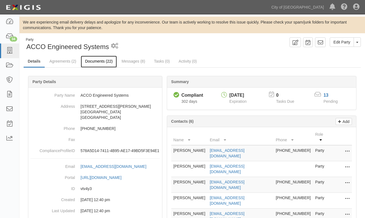
click at [97, 62] on link "Documents (22)" at bounding box center [99, 62] width 36 height 12
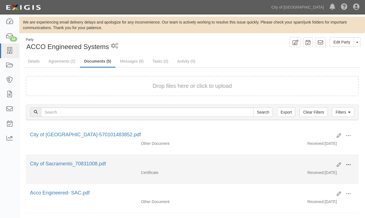
click at [346, 164] on span at bounding box center [348, 165] width 5 height 5
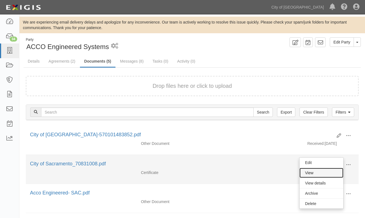
click at [311, 171] on link "View" at bounding box center [321, 173] width 44 height 10
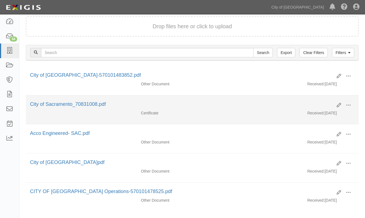
scroll to position [83, 0]
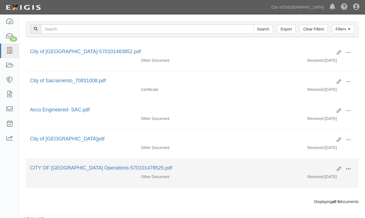
click at [346, 167] on span at bounding box center [348, 169] width 5 height 5
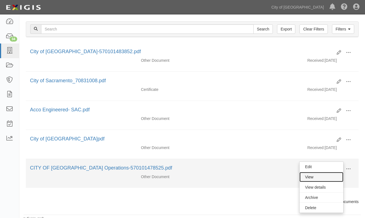
click at [317, 175] on link "View" at bounding box center [321, 177] width 44 height 10
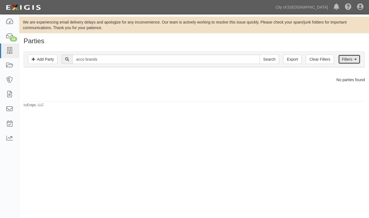
click at [347, 61] on link "Filters" at bounding box center [349, 59] width 22 height 9
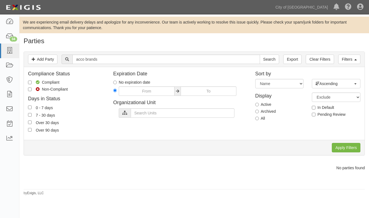
click at [258, 121] on label "All" at bounding box center [260, 119] width 10 height 6
click at [258, 120] on input "All" at bounding box center [257, 119] width 4 height 4
radio input "true"
click at [343, 147] on input "Apply Filters" at bounding box center [346, 147] width 29 height 9
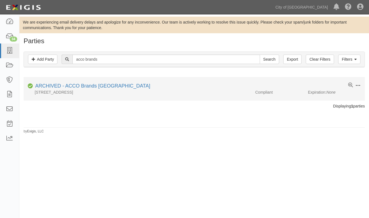
click at [357, 87] on span at bounding box center [358, 85] width 5 height 5
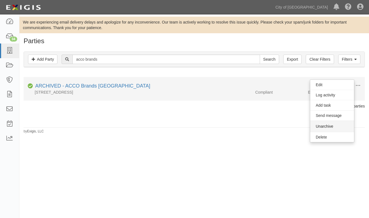
click at [326, 128] on button "Unarchive" at bounding box center [332, 126] width 44 height 11
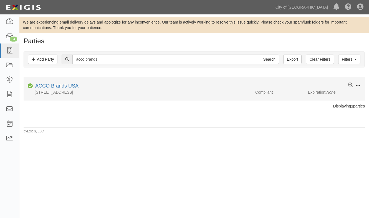
click at [358, 84] on span at bounding box center [358, 85] width 5 height 5
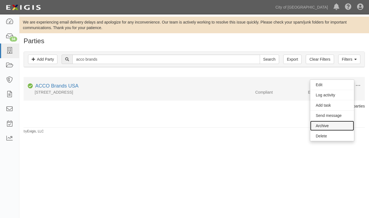
click at [325, 125] on link "Archive" at bounding box center [332, 126] width 44 height 10
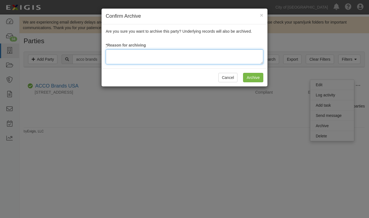
click at [158, 56] on textarea at bounding box center [185, 56] width 158 height 15
type textarea "update"
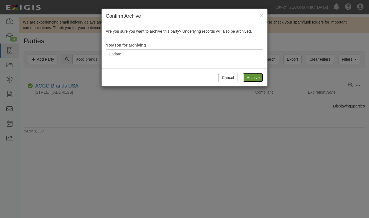
click at [253, 80] on input "Archive" at bounding box center [253, 77] width 20 height 9
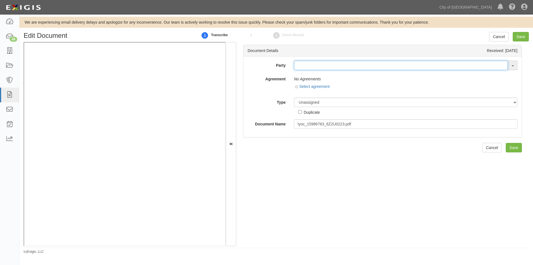
click at [312, 64] on input "text" at bounding box center [401, 65] width 214 height 9
type input "acco br"
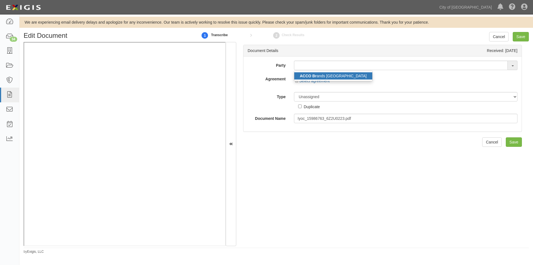
click at [318, 76] on link "ACCO Br ands USA" at bounding box center [333, 75] width 78 height 7
type input "ACCO Brands USA"
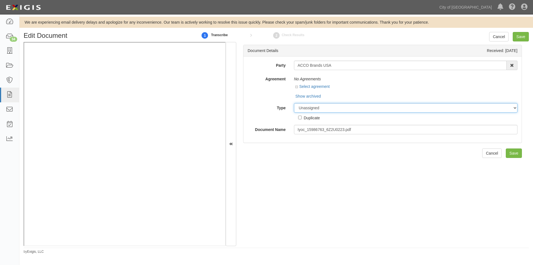
click at [317, 107] on select "Unassigned Binder Cancellation Notice Certificate Contract Endorsement Insuranc…" at bounding box center [405, 107] width 223 height 9
select select "OtherDetail"
click at [294, 103] on select "Unassigned Binder Cancellation Notice Certificate Contract Endorsement Insuranc…" at bounding box center [405, 107] width 223 height 9
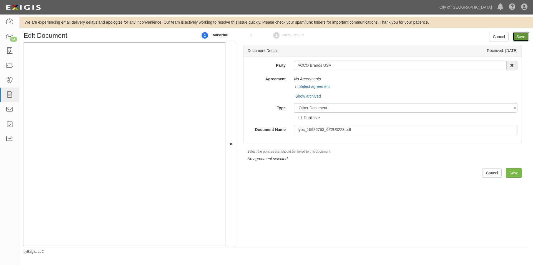
click at [520, 36] on input "Save" at bounding box center [521, 36] width 16 height 9
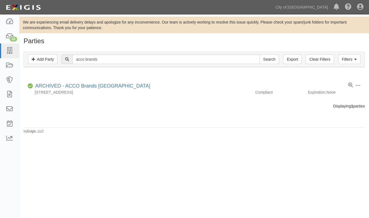
click at [79, 174] on div "We are experiencing email delivery delays and apologize for any inconvenience. …" at bounding box center [184, 115] width 369 height 197
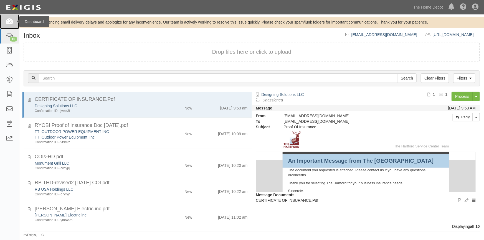
click at [11, 22] on icon at bounding box center [10, 22] width 8 height 6
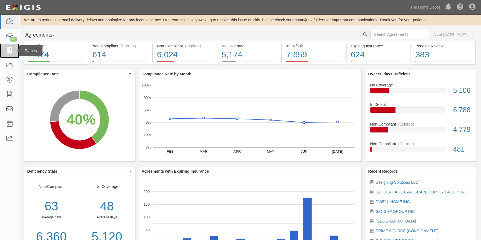
click at [9, 52] on icon at bounding box center [10, 51] width 8 height 6
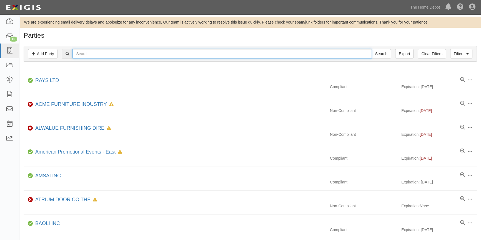
click at [114, 55] on input "text" at bounding box center [221, 53] width 299 height 9
type input "a"
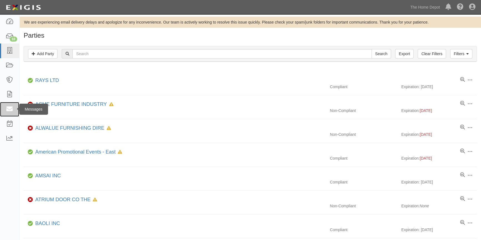
click at [8, 109] on icon at bounding box center [10, 109] width 8 height 6
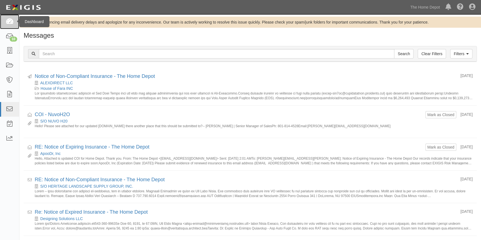
click at [11, 21] on icon at bounding box center [10, 22] width 8 height 6
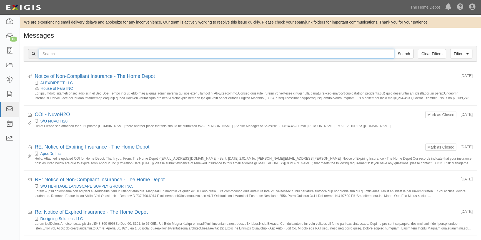
click at [52, 56] on input "text" at bounding box center [216, 53] width 355 height 9
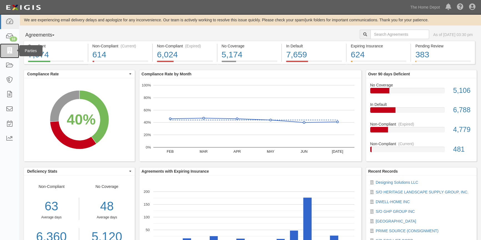
click at [9, 52] on icon at bounding box center [10, 51] width 8 height 6
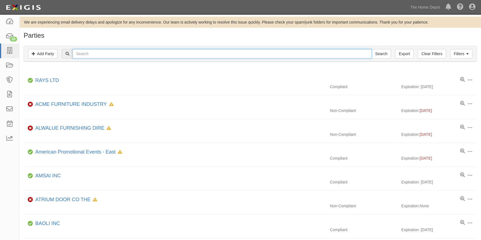
click at [106, 56] on input "text" at bounding box center [221, 53] width 299 height 9
type input "EZ"
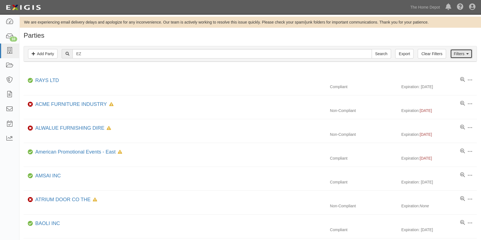
click at [465, 55] on link "Filters" at bounding box center [461, 53] width 22 height 9
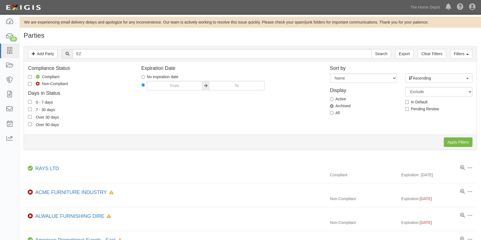
click at [331, 107] on input "Archived" at bounding box center [332, 106] width 4 height 4
radio input "true"
click at [454, 141] on input "Apply Filters" at bounding box center [458, 142] width 29 height 9
